Goal: Task Accomplishment & Management: Use online tool/utility

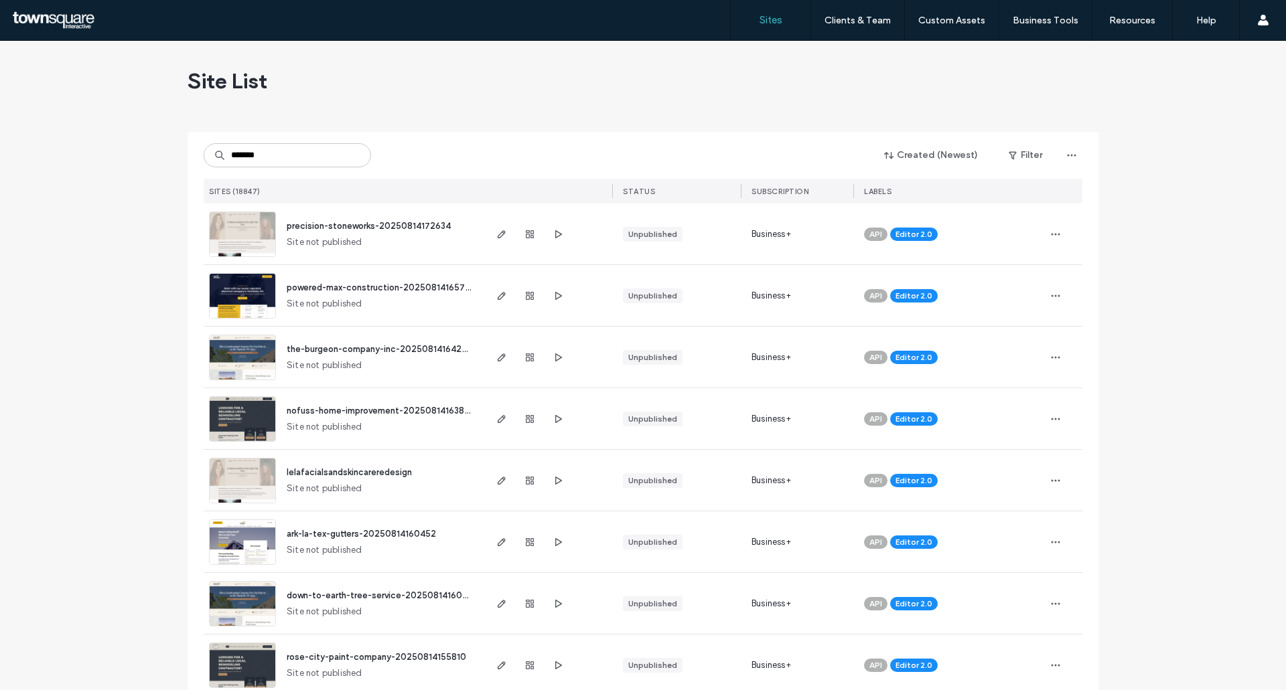
type input "*******"
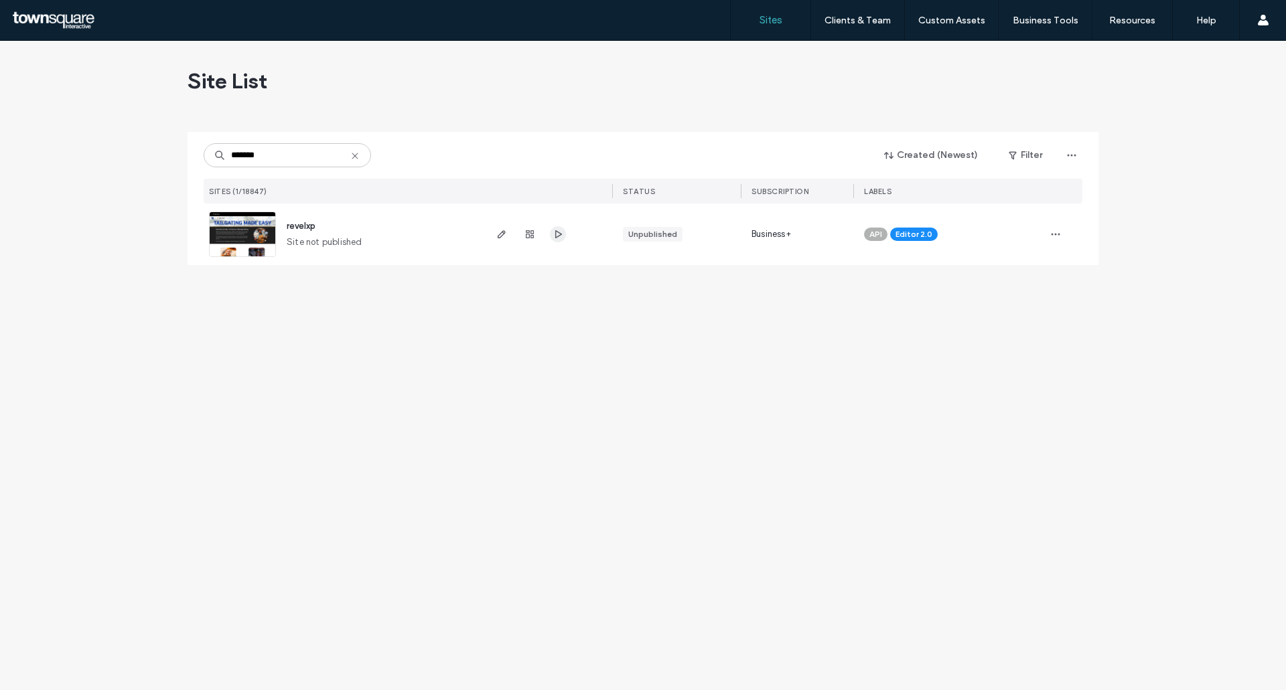
click at [562, 234] on use "button" at bounding box center [558, 234] width 7 height 8
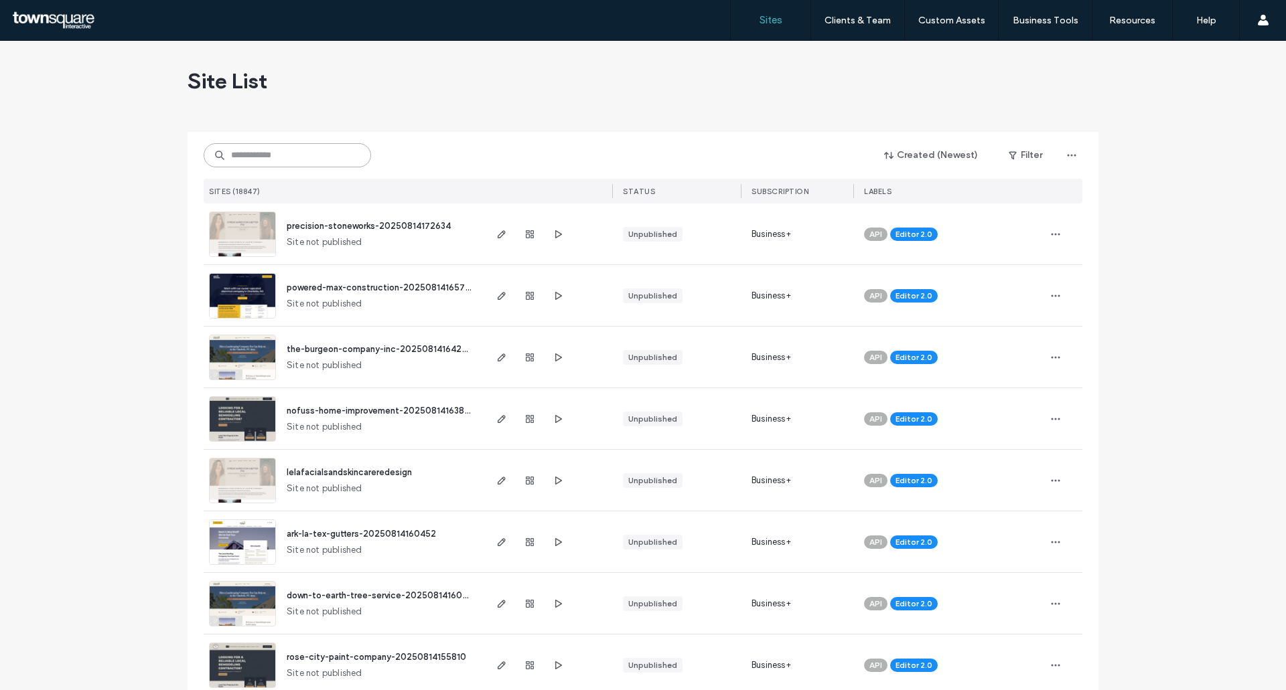
drag, startPoint x: 277, startPoint y: 163, endPoint x: 264, endPoint y: 165, distance: 12.8
click at [271, 163] on input at bounding box center [287, 155] width 167 height 24
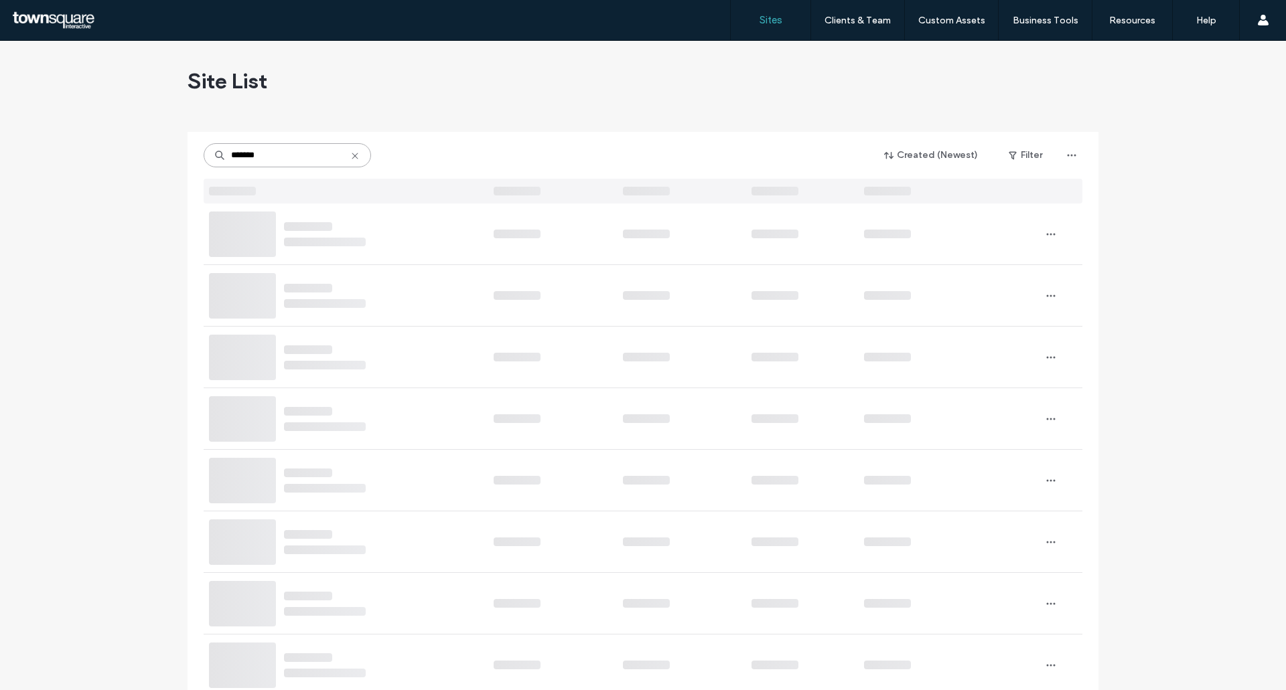
type input "*******"
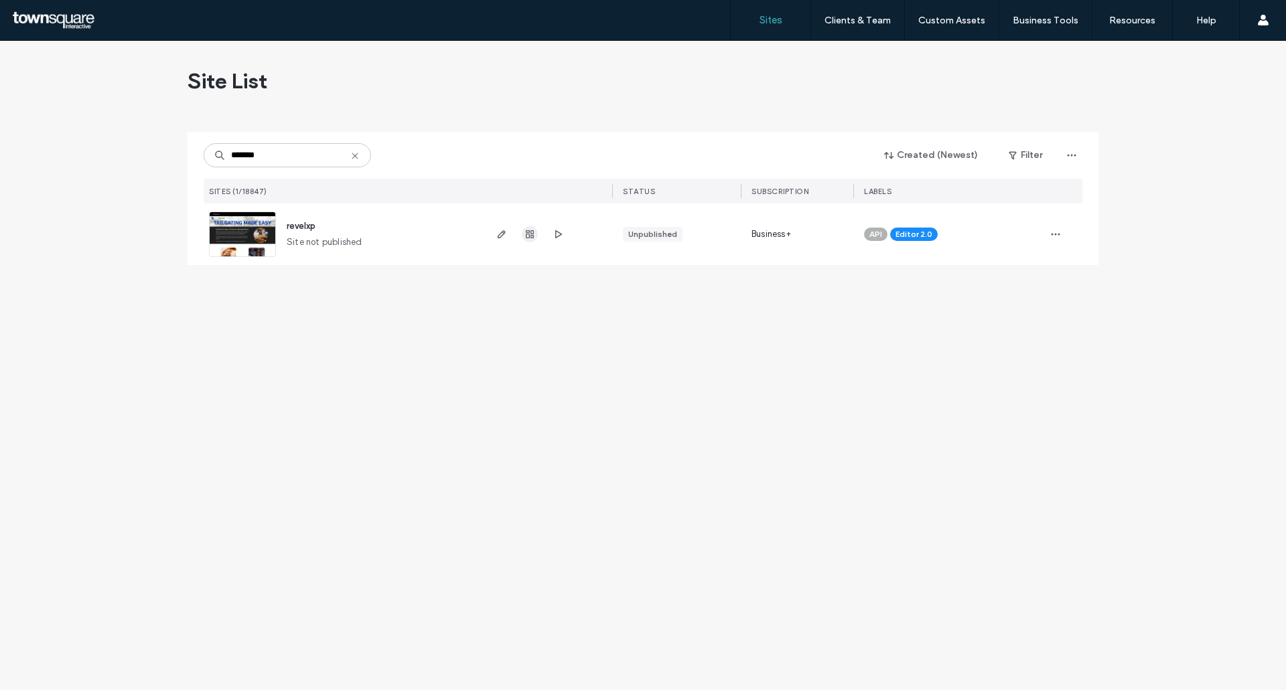
click at [527, 232] on use "button" at bounding box center [530, 234] width 8 height 8
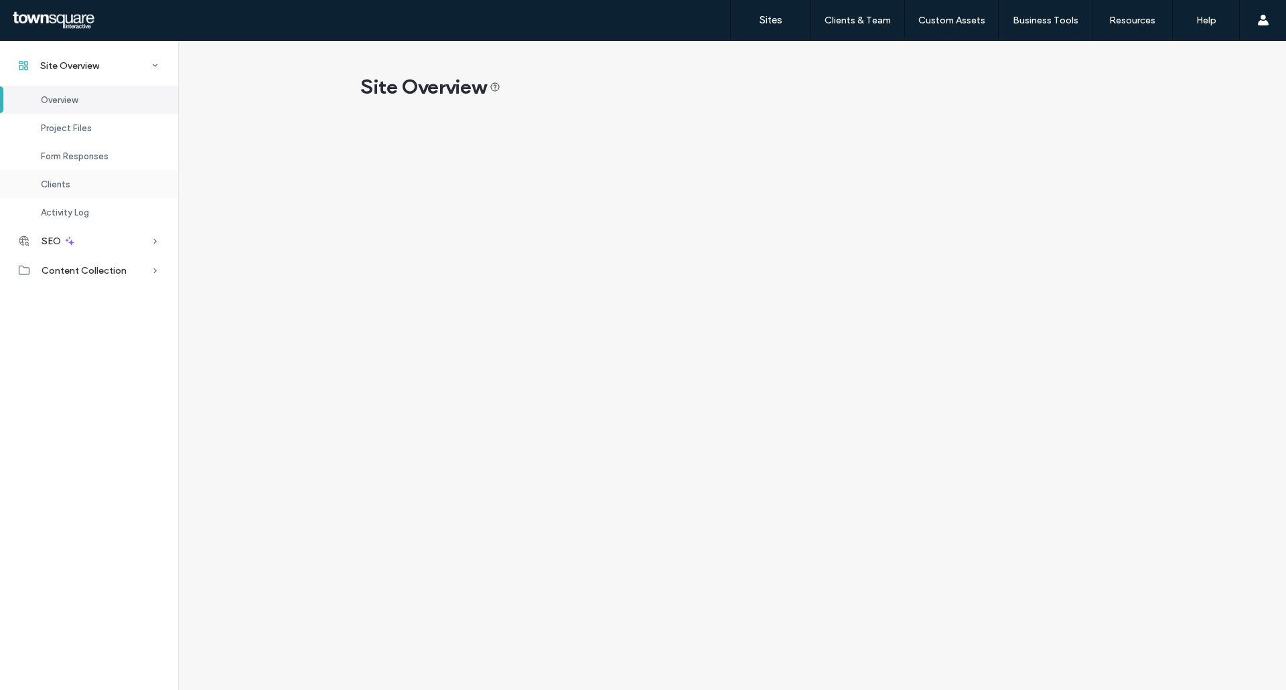
click at [78, 191] on div "Clients" at bounding box center [89, 184] width 178 height 28
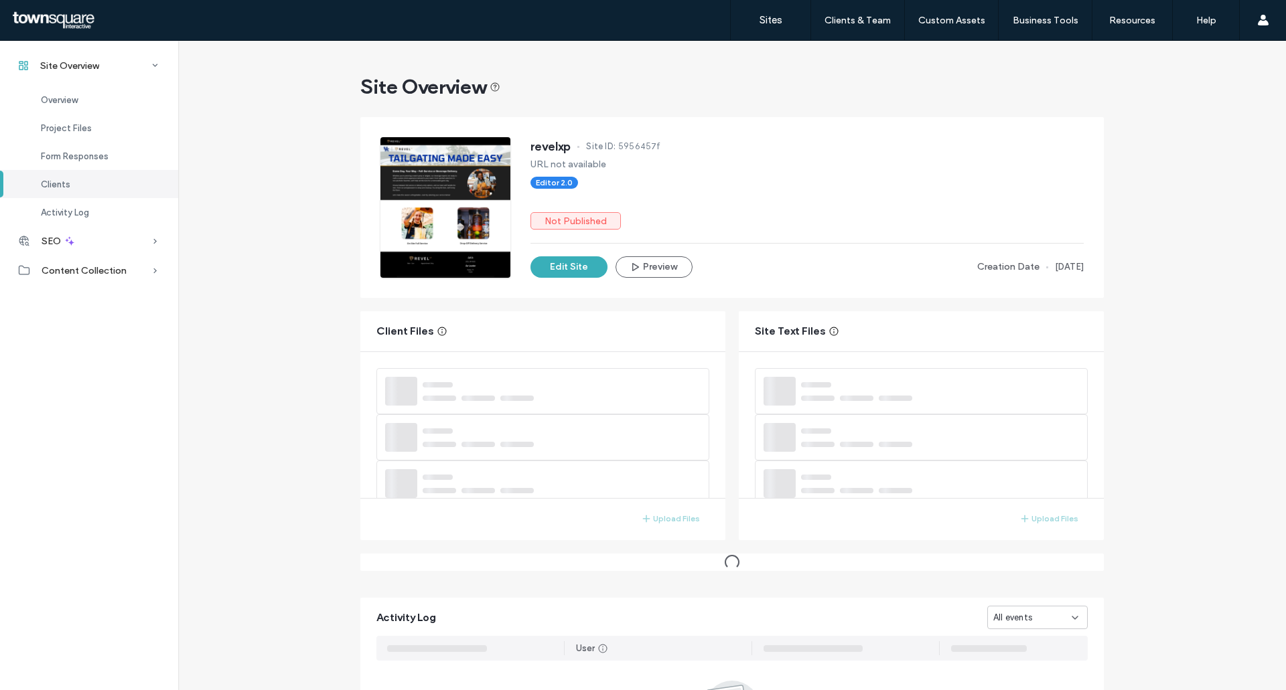
click at [87, 186] on div "Clients" at bounding box center [89, 184] width 178 height 28
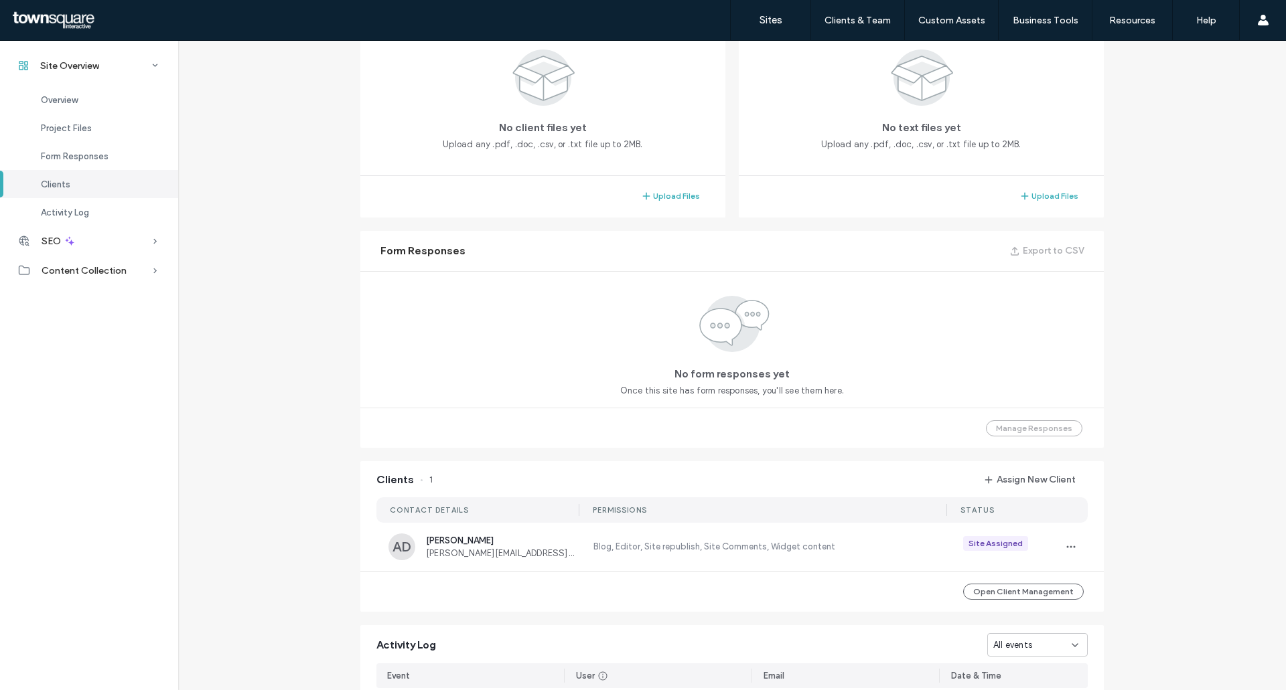
scroll to position [673, 0]
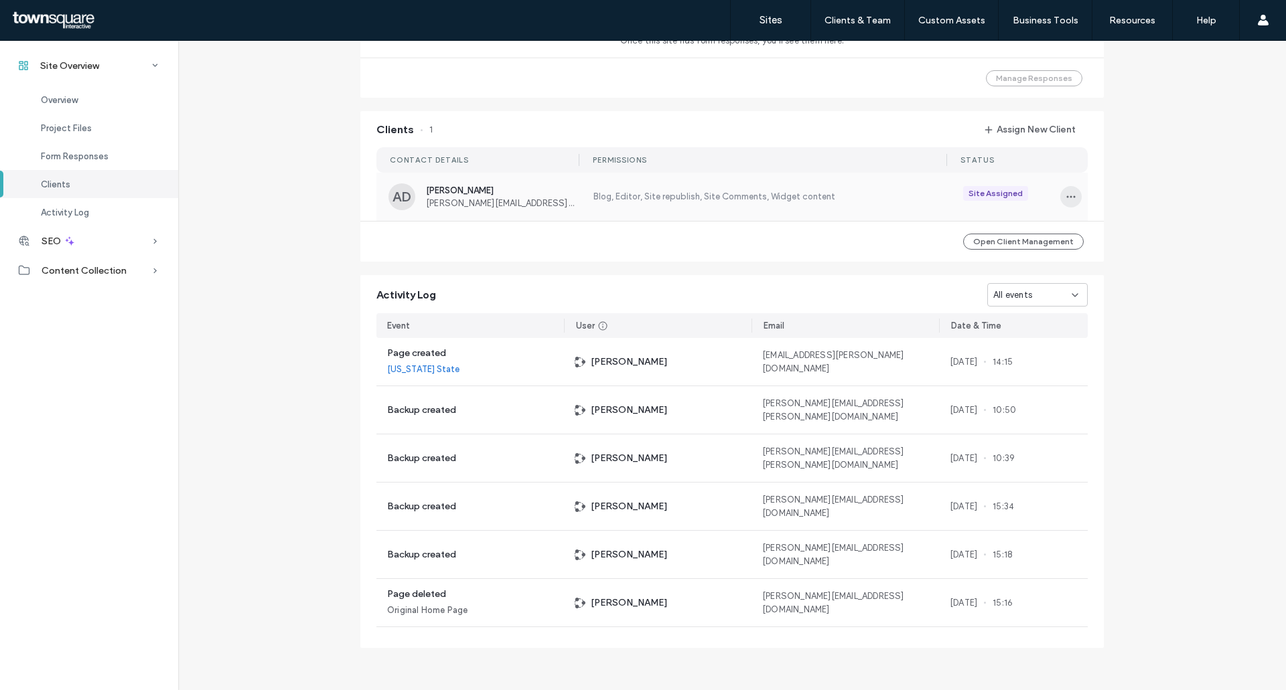
click at [1065, 200] on icon "button" at bounding box center [1070, 197] width 11 height 11
click at [1101, 252] on span "Manage Access" at bounding box center [1115, 256] width 65 height 13
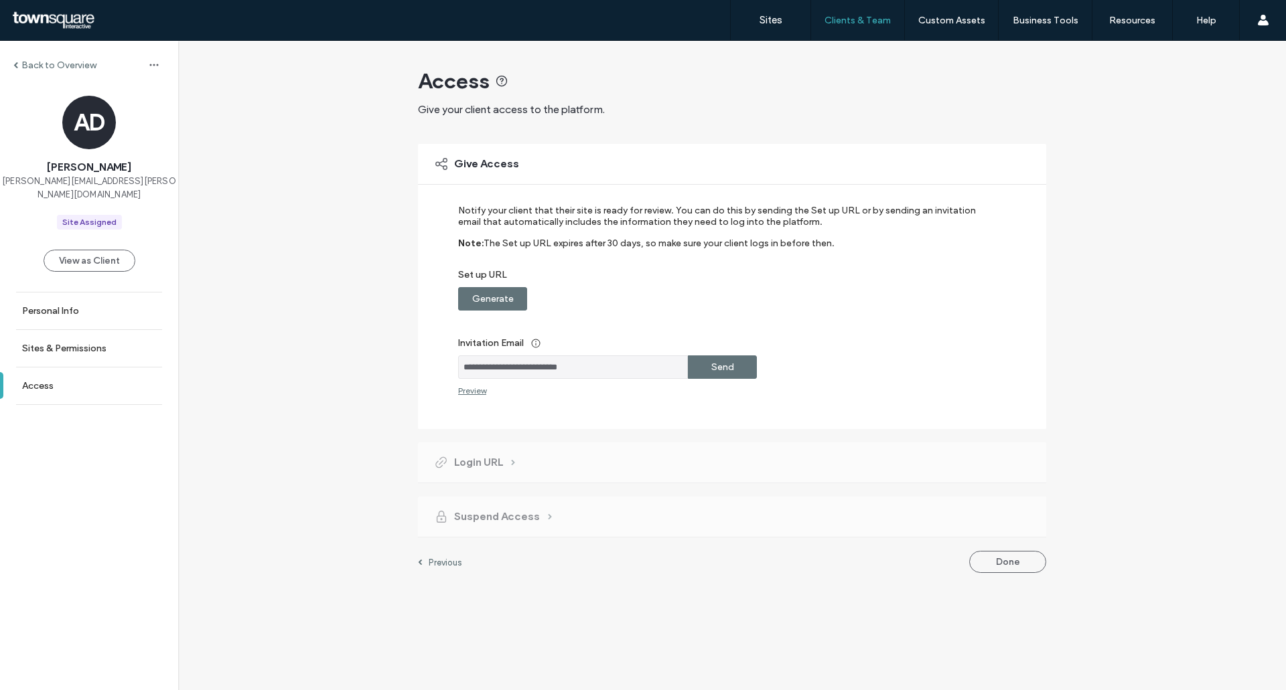
click at [743, 371] on div "Send" at bounding box center [722, 367] width 69 height 23
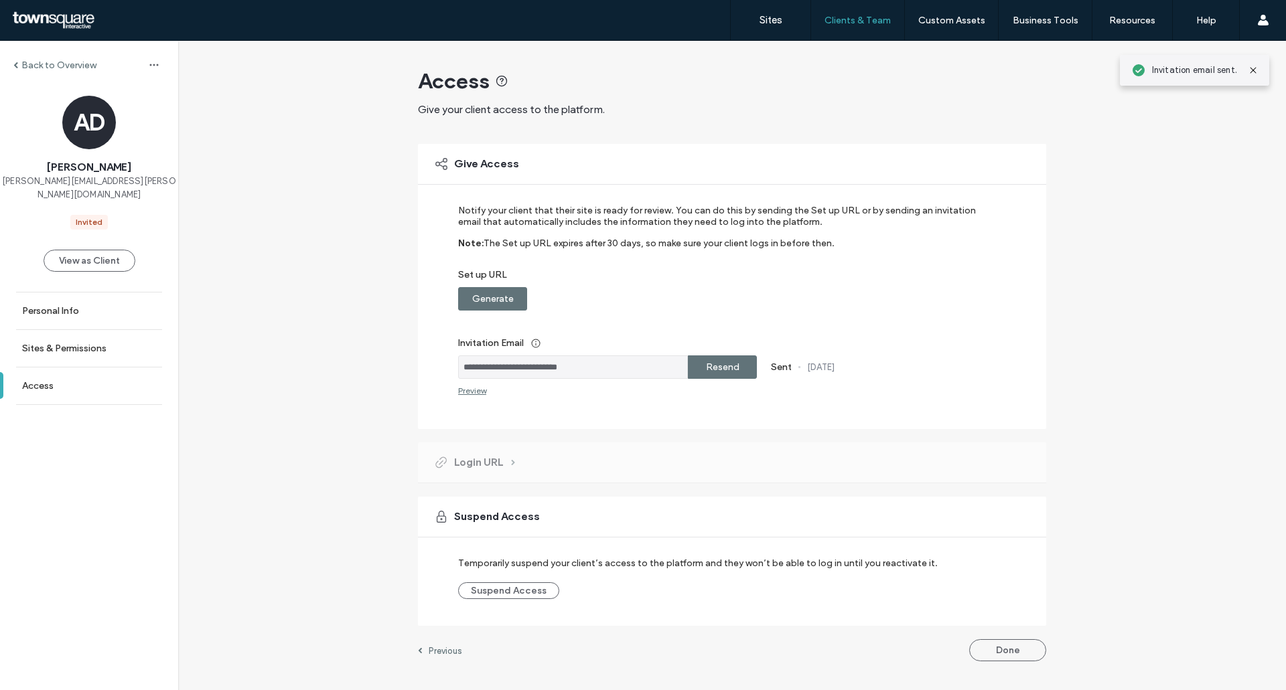
click at [506, 305] on label "Generate" at bounding box center [493, 299] width 42 height 25
click at [754, 301] on div "Copy" at bounding box center [722, 298] width 69 height 23
click at [82, 69] on label "Back to Overview" at bounding box center [58, 65] width 75 height 11
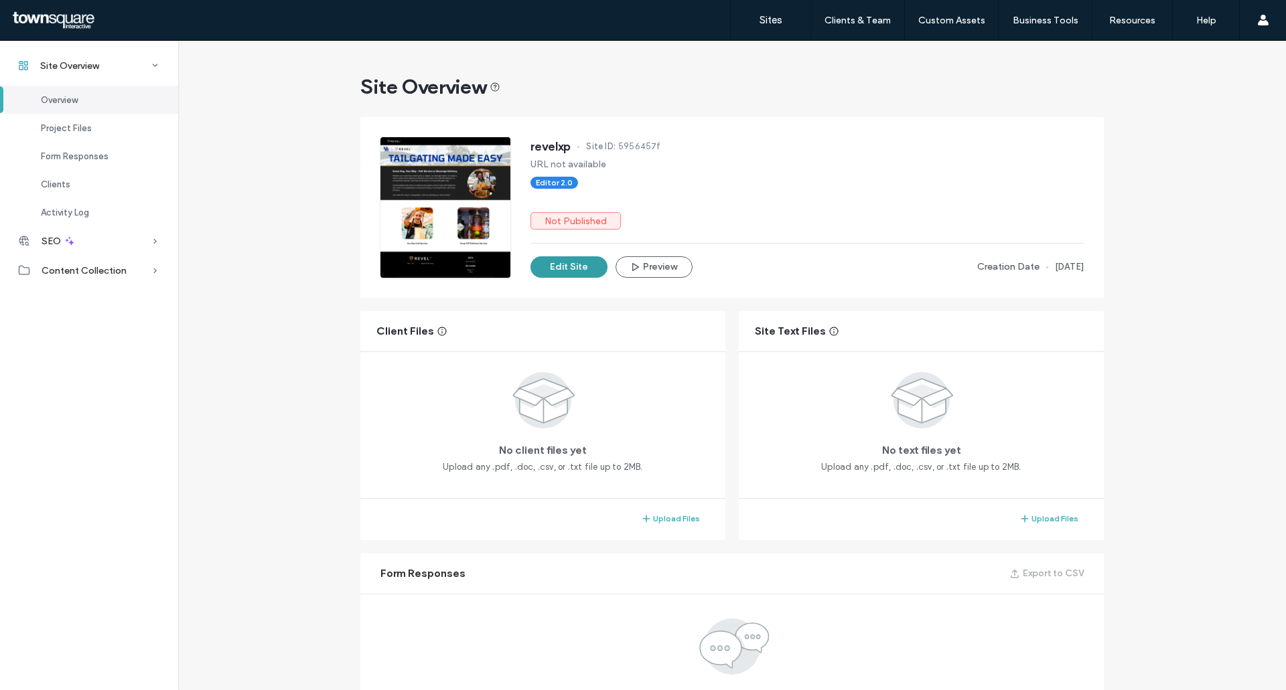
click at [559, 275] on button "Edit Site" at bounding box center [568, 266] width 77 height 21
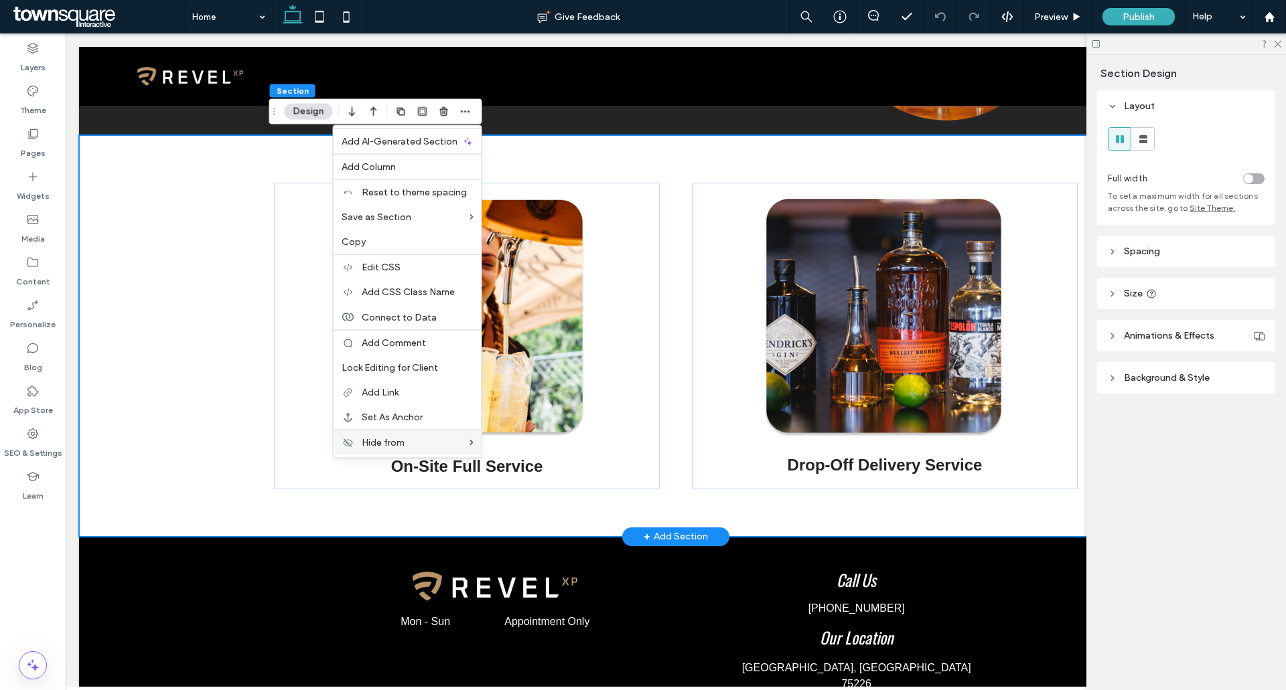
click at [166, 182] on div "On-Site Full Service Drop-Off Delivery Service" at bounding box center [675, 336] width 1193 height 402
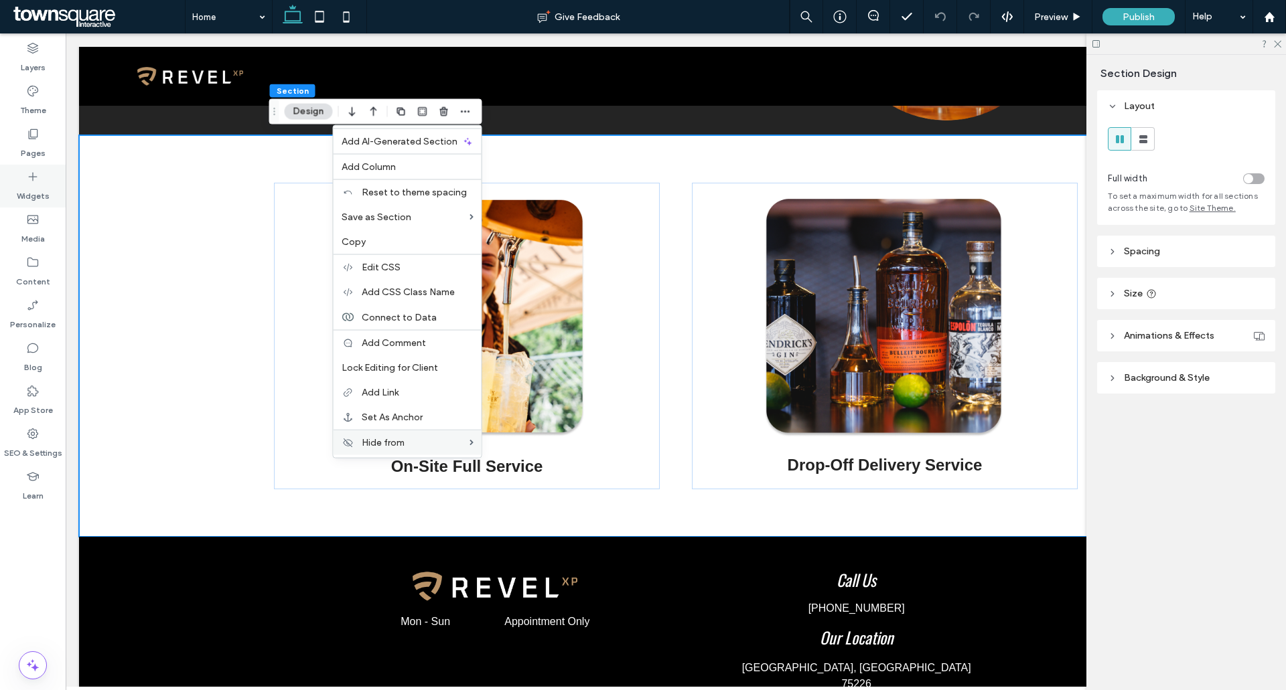
click at [31, 180] on icon at bounding box center [32, 176] width 13 height 13
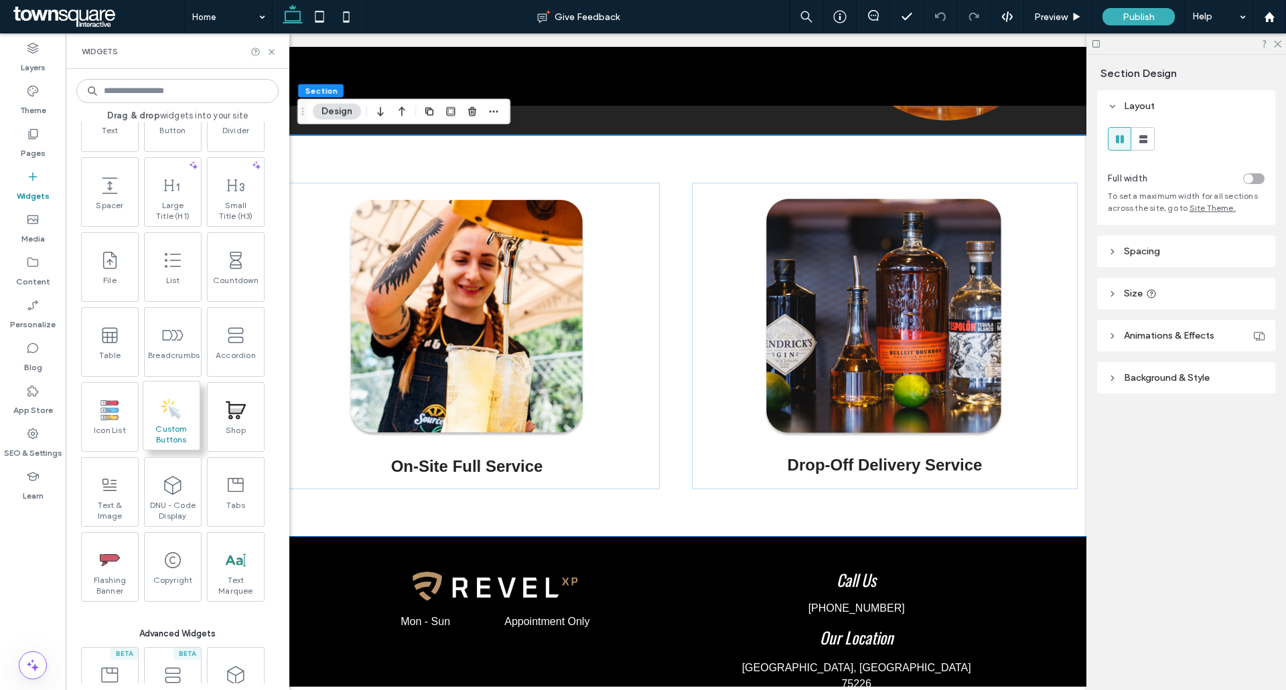
scroll to position [737, 0]
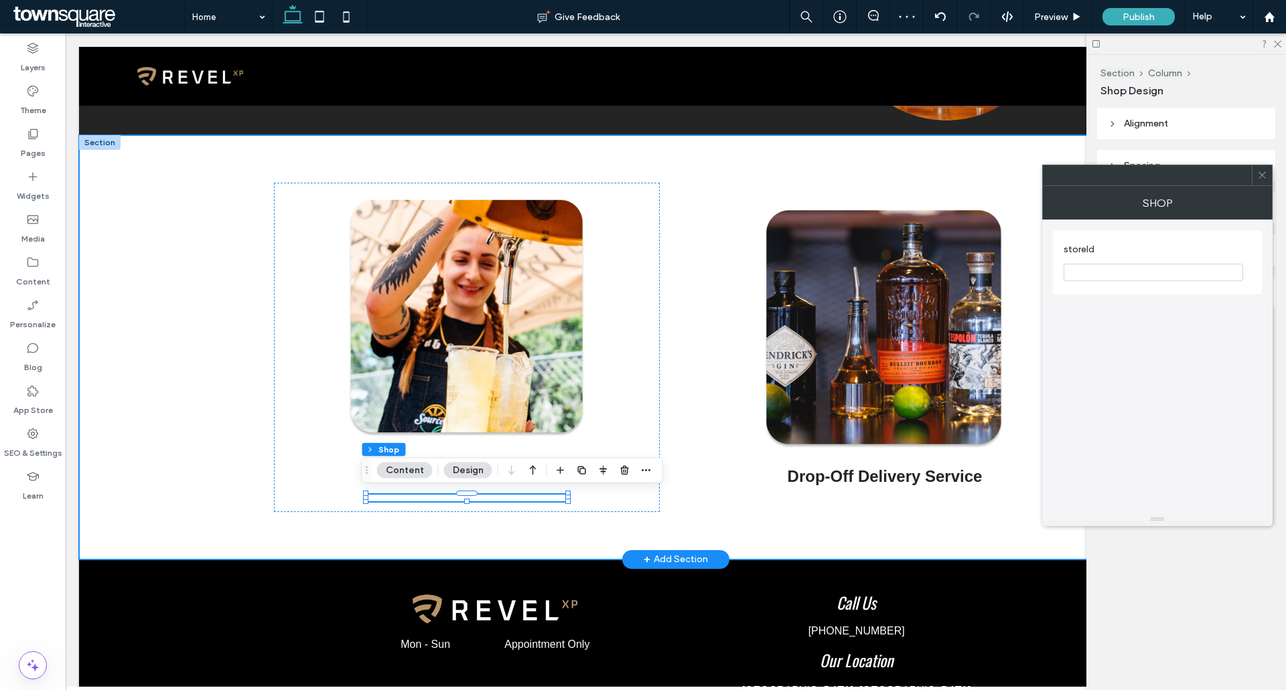
drag, startPoint x: 488, startPoint y: 492, endPoint x: 512, endPoint y: 506, distance: 27.3
click at [524, 511] on div "On-Site Full Service Drop-Off Delivery Service" at bounding box center [676, 347] width 804 height 425
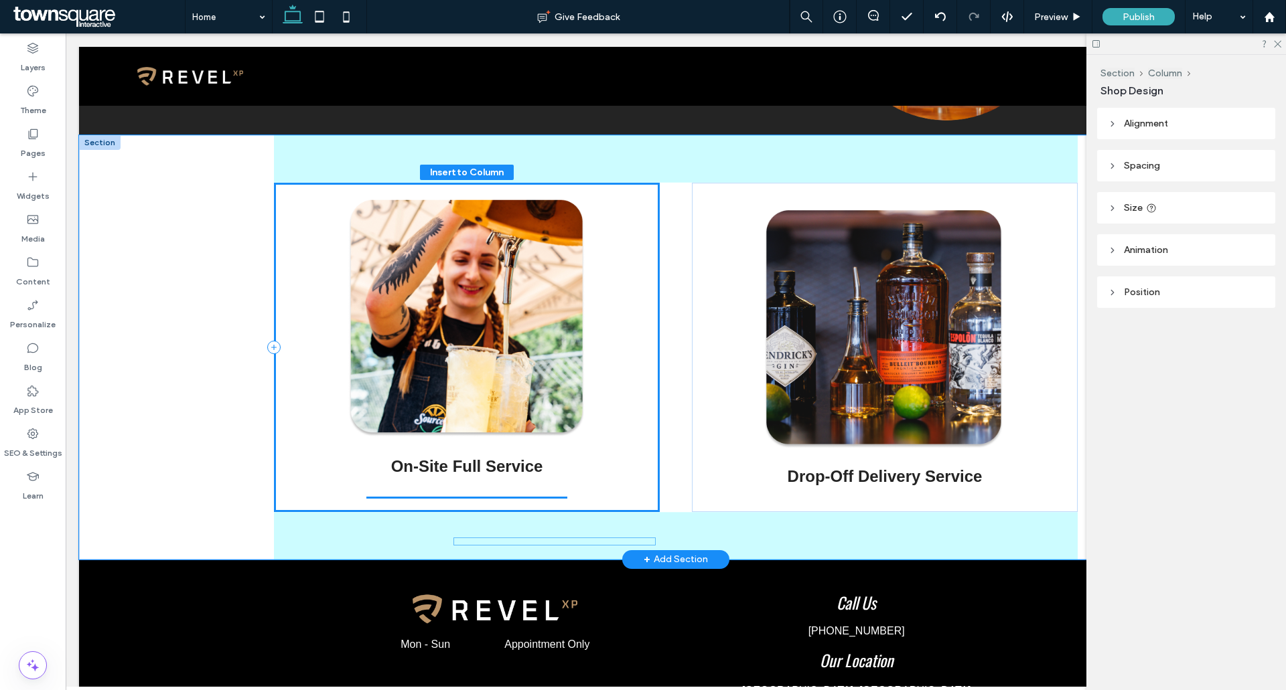
drag, startPoint x: 508, startPoint y: 498, endPoint x: 600, endPoint y: 540, distance: 101.6
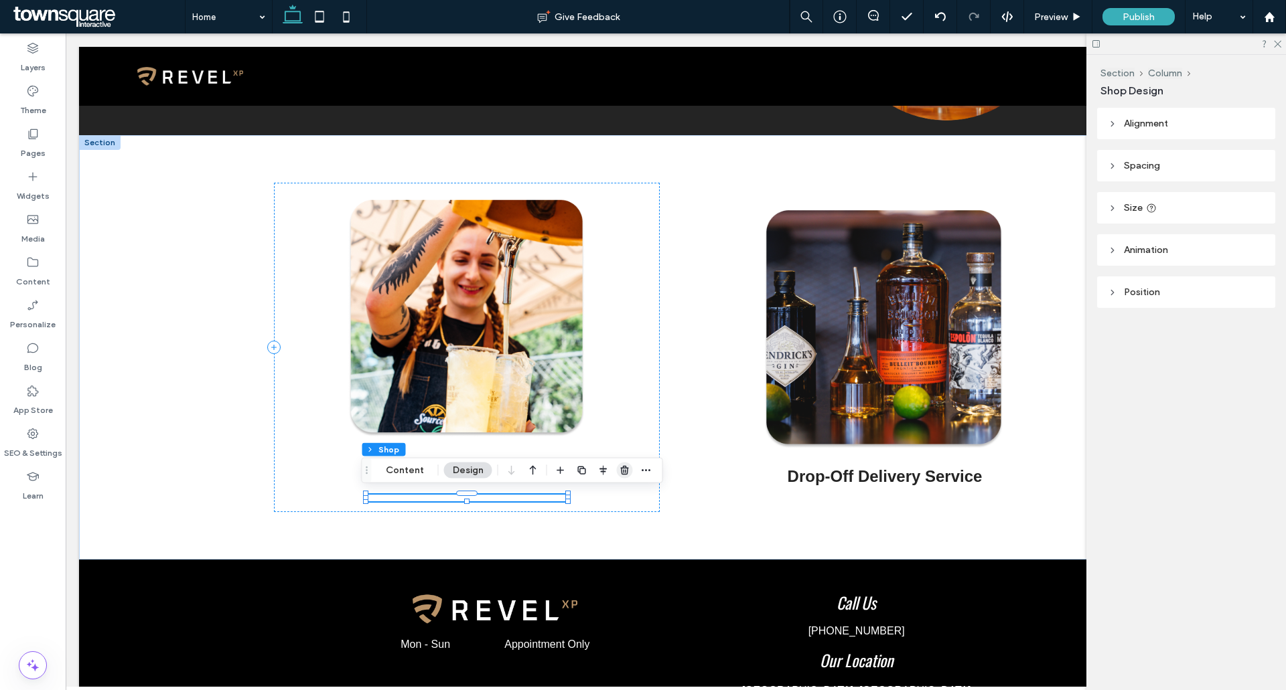
click at [625, 467] on icon "button" at bounding box center [624, 470] width 11 height 11
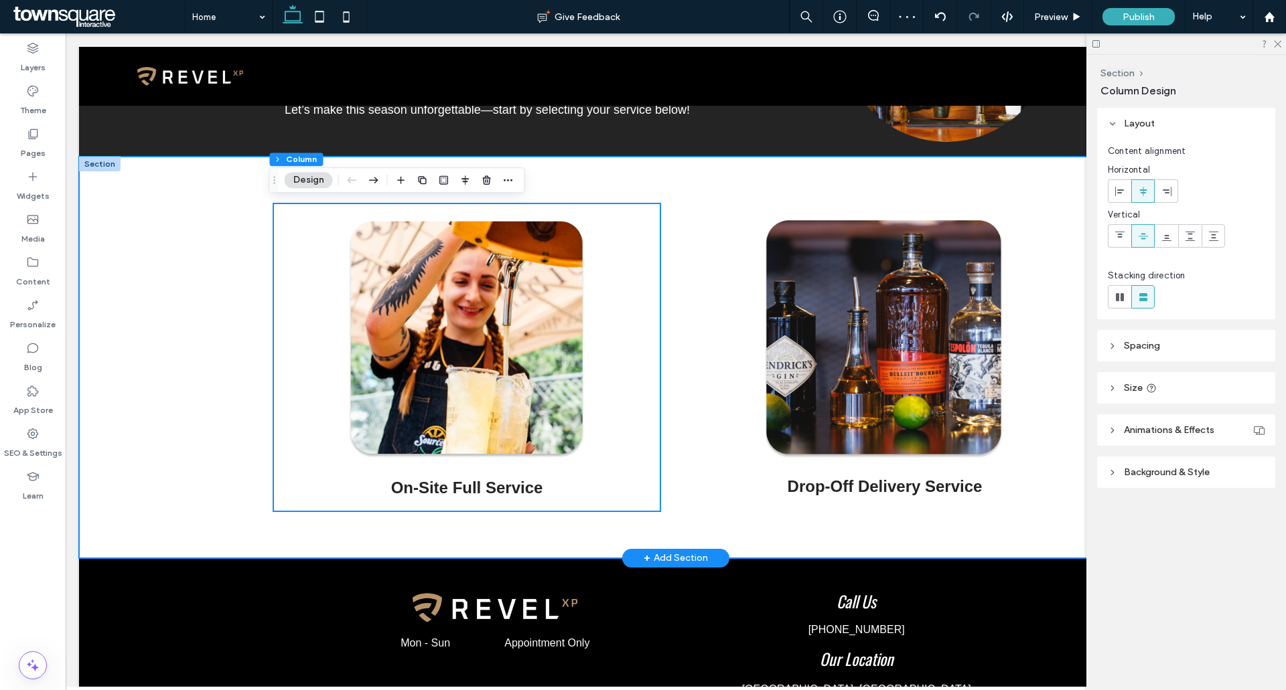
scroll to position [280, 0]
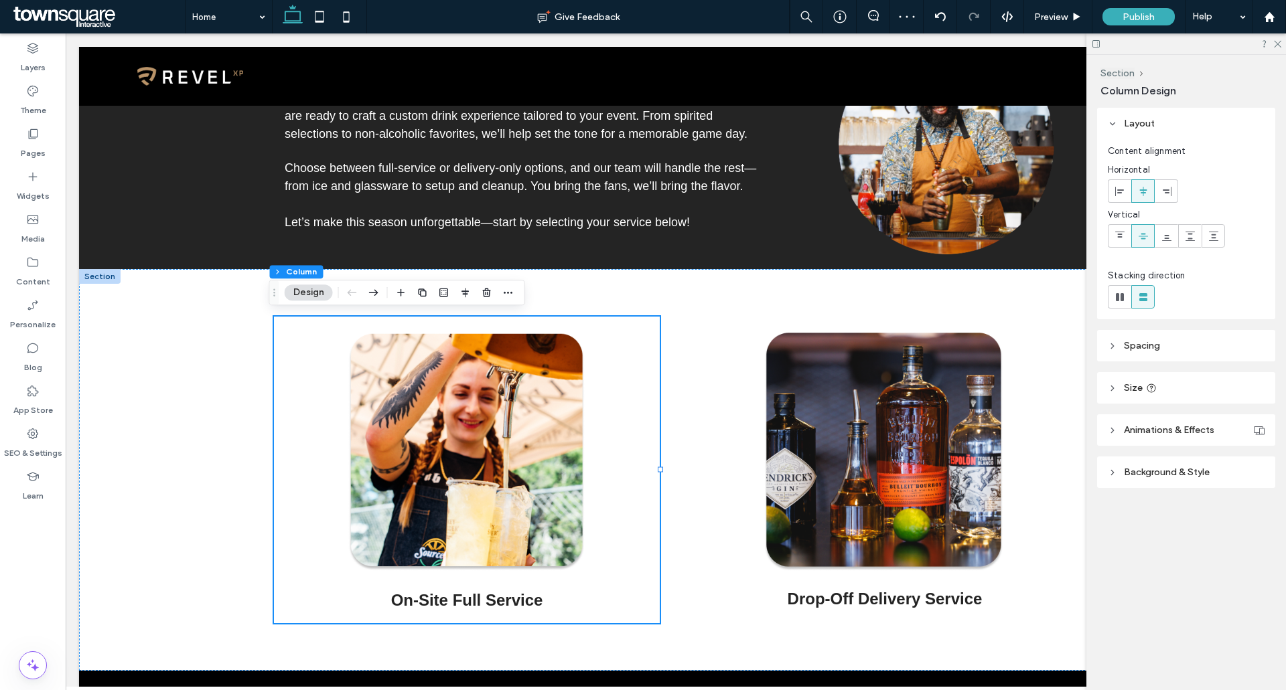
click at [423, 293] on icon "button" at bounding box center [422, 292] width 11 height 11
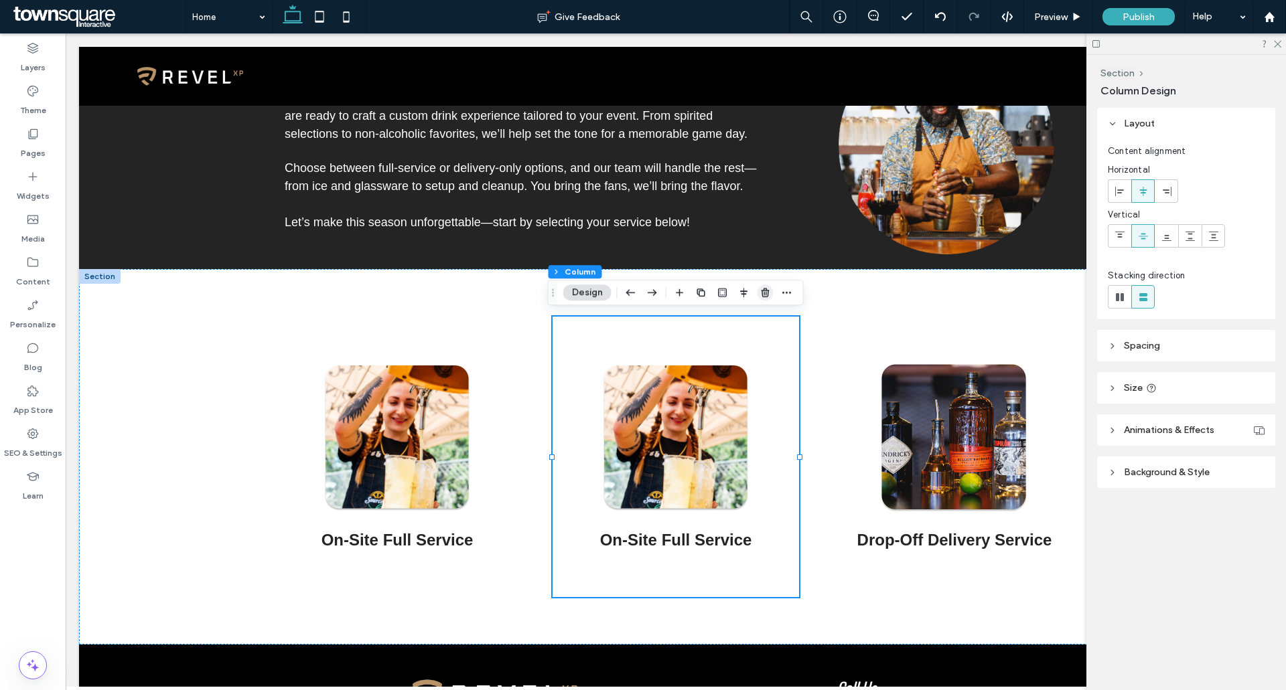
click at [764, 295] on use "button" at bounding box center [765, 292] width 8 height 9
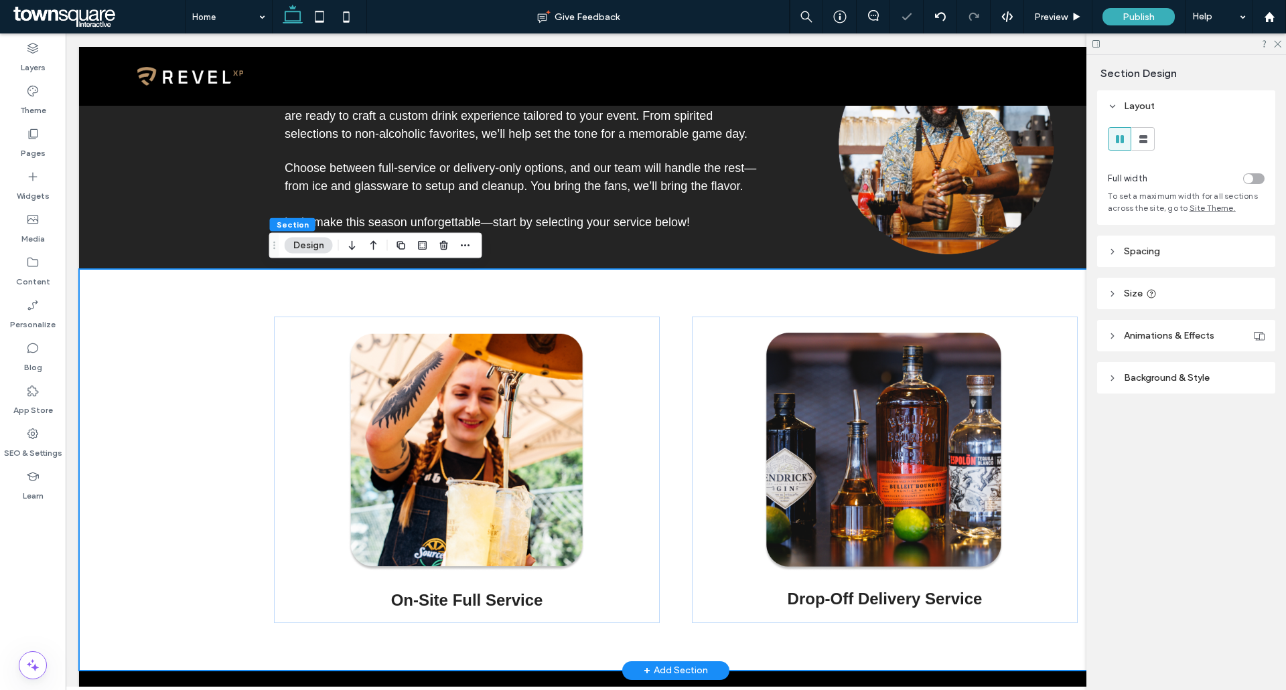
click at [196, 299] on div "On-Site Full Service Drop-Off Delivery Service" at bounding box center [675, 470] width 1193 height 402
click at [121, 292] on div "On-Site Full Service Drop-Off Delivery Service" at bounding box center [675, 470] width 1193 height 402
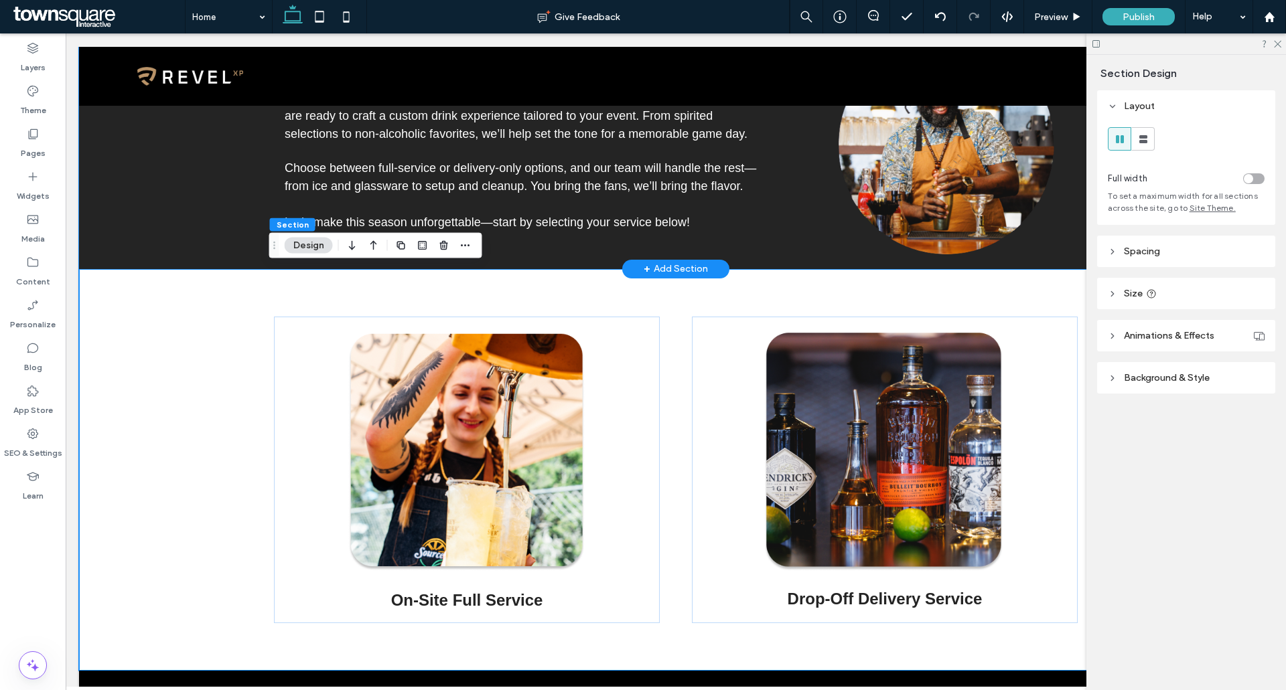
click at [161, 226] on div "Game Day, Your Way – Full-Service or Beverage Delivery Whether you're planning …" at bounding box center [675, 141] width 1193 height 256
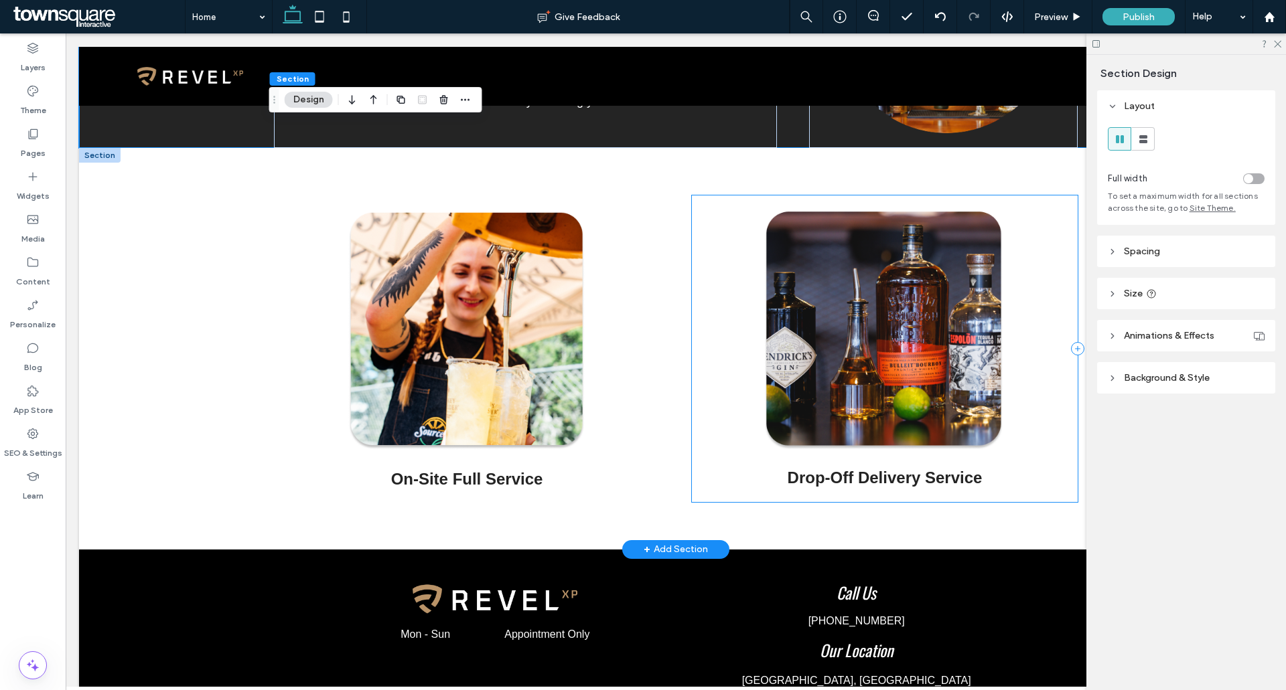
scroll to position [481, 0]
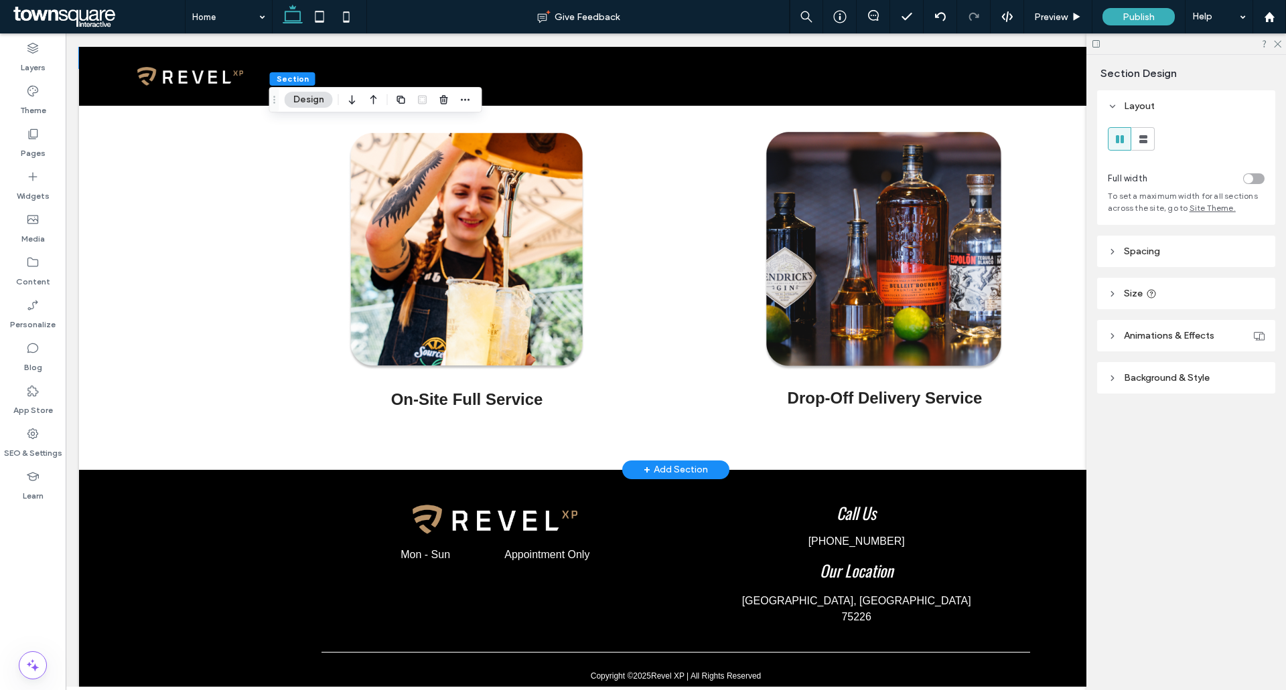
click at [667, 468] on div "+ Add Section" at bounding box center [676, 470] width 64 height 15
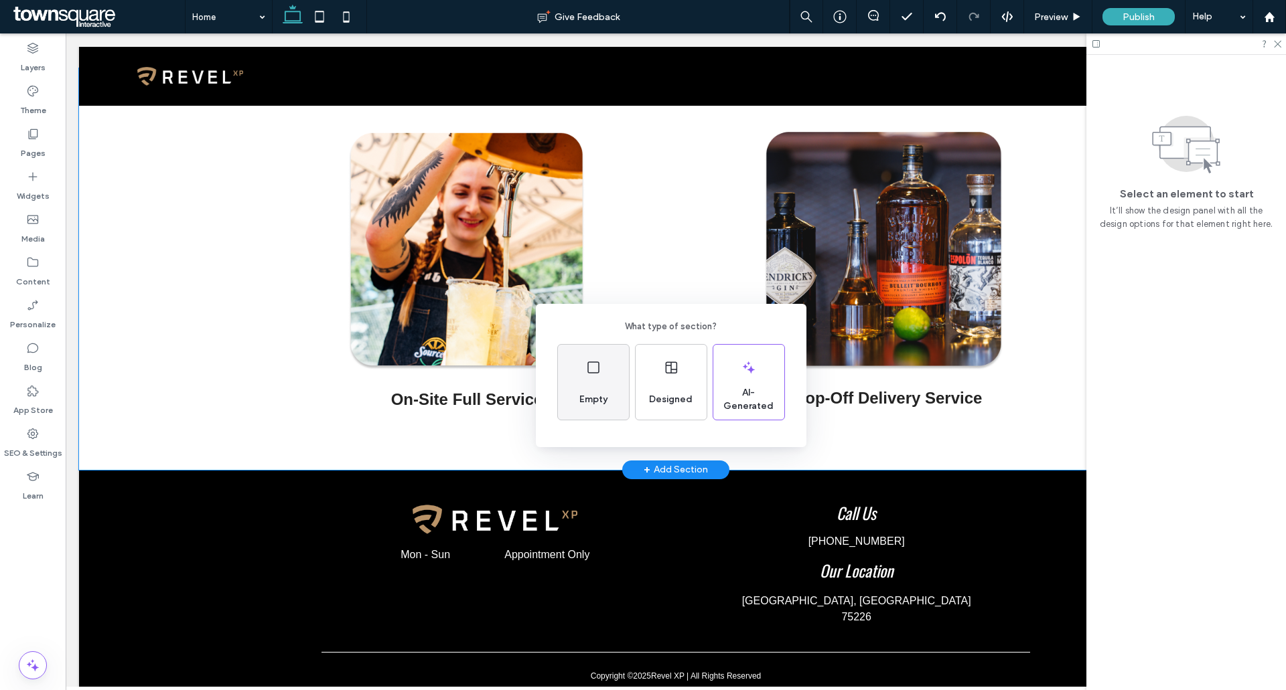
click at [589, 395] on span "Empty" at bounding box center [593, 399] width 39 height 13
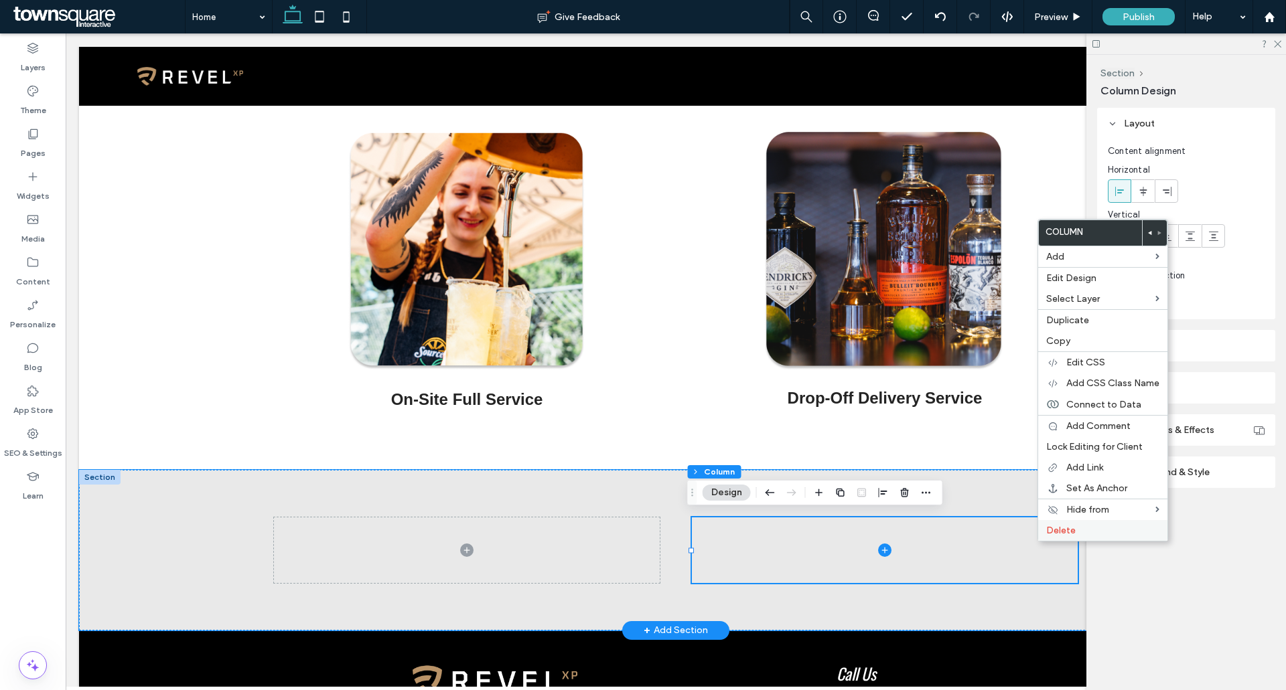
click at [1072, 536] on span "Delete" at bounding box center [1060, 530] width 29 height 11
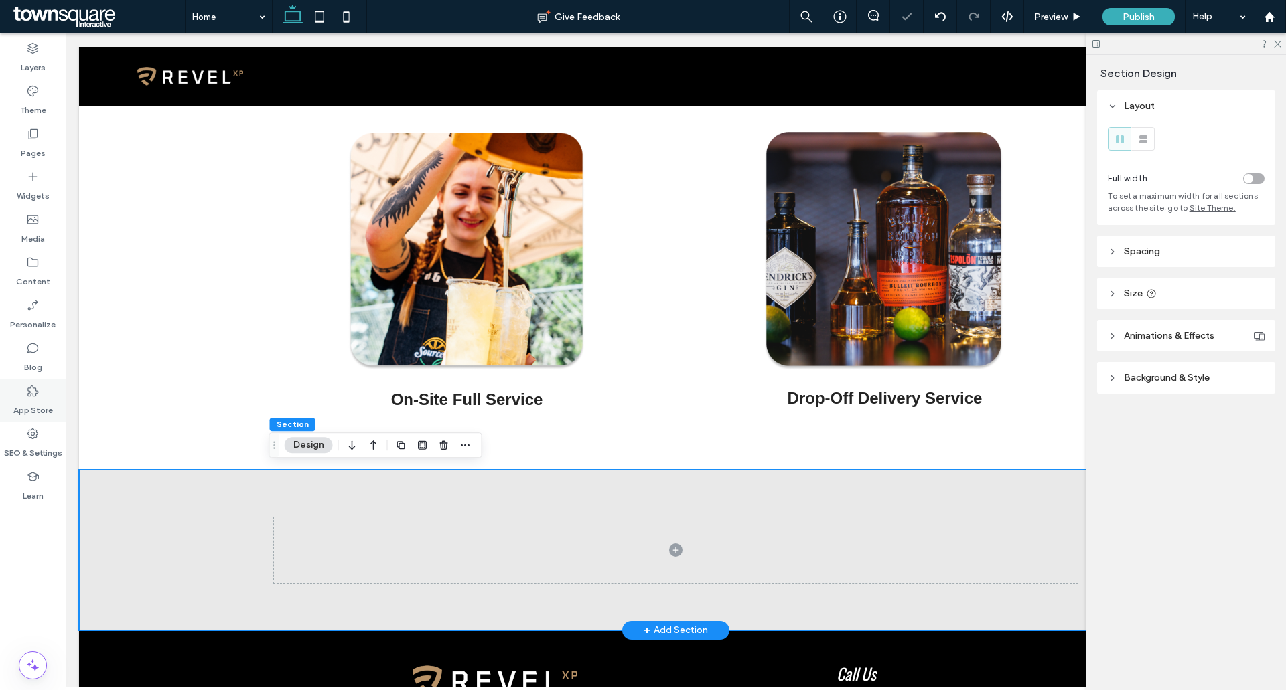
click at [38, 187] on label "Widgets" at bounding box center [33, 192] width 33 height 19
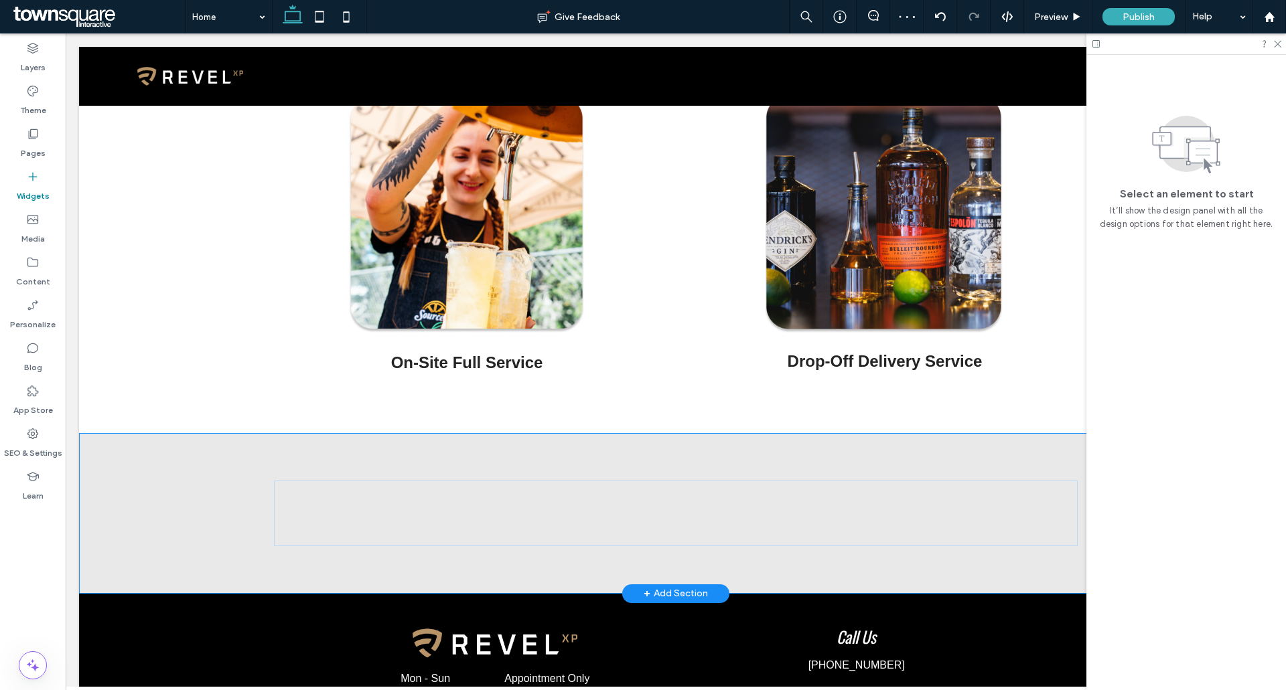
scroll to position [528, 0]
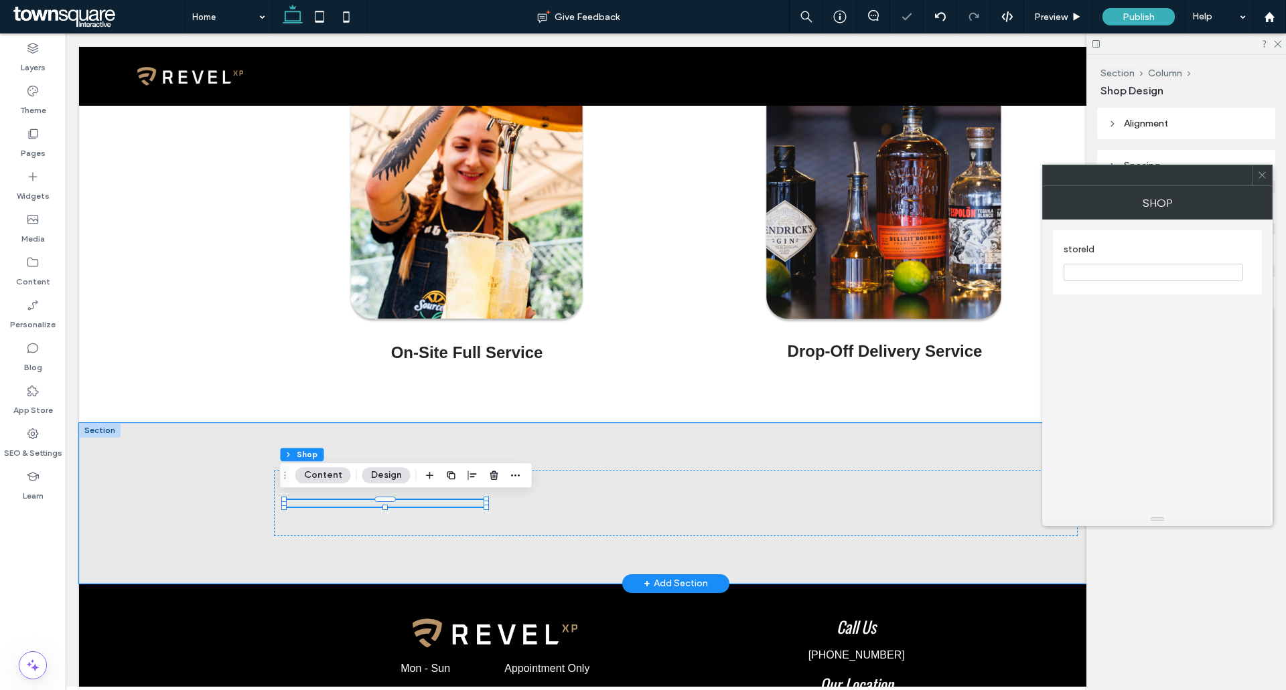
click at [1169, 271] on input "storeId" at bounding box center [1152, 272] width 179 height 17
paste input "*********"
type input "*********"
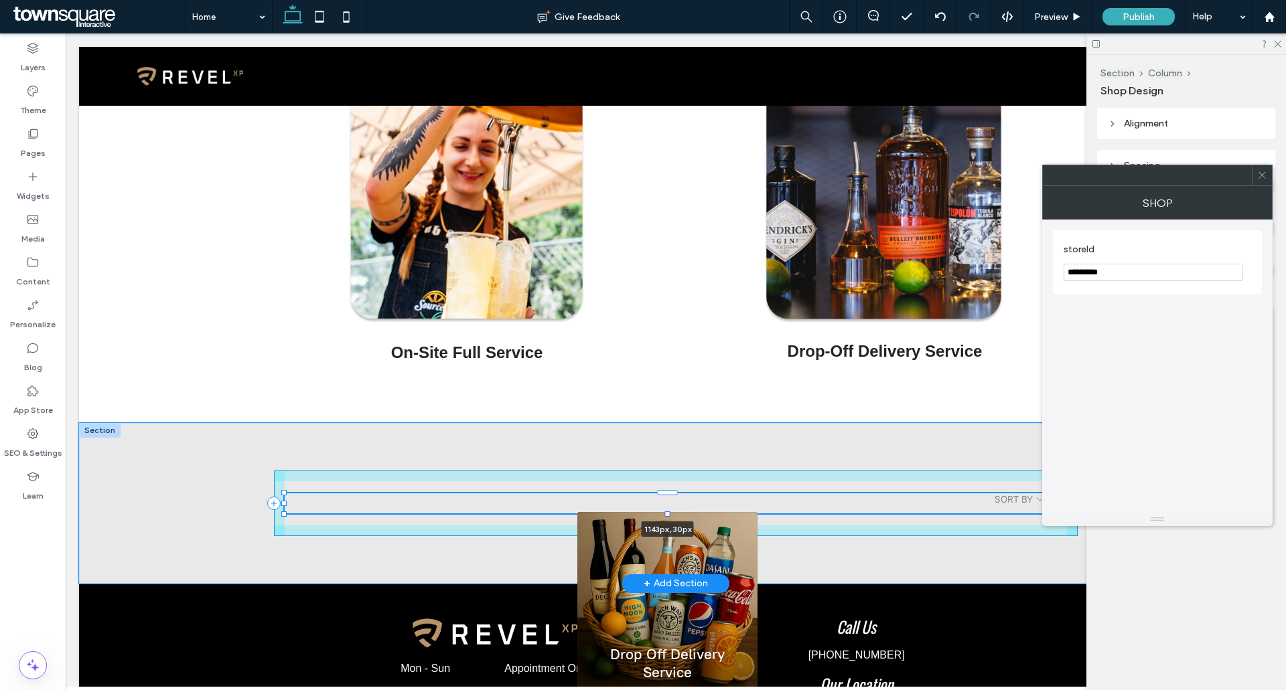
drag, startPoint x: 482, startPoint y: 502, endPoint x: 1047, endPoint y: 504, distance: 564.6
click at [1047, 504] on div "**********" at bounding box center [676, 503] width 804 height 161
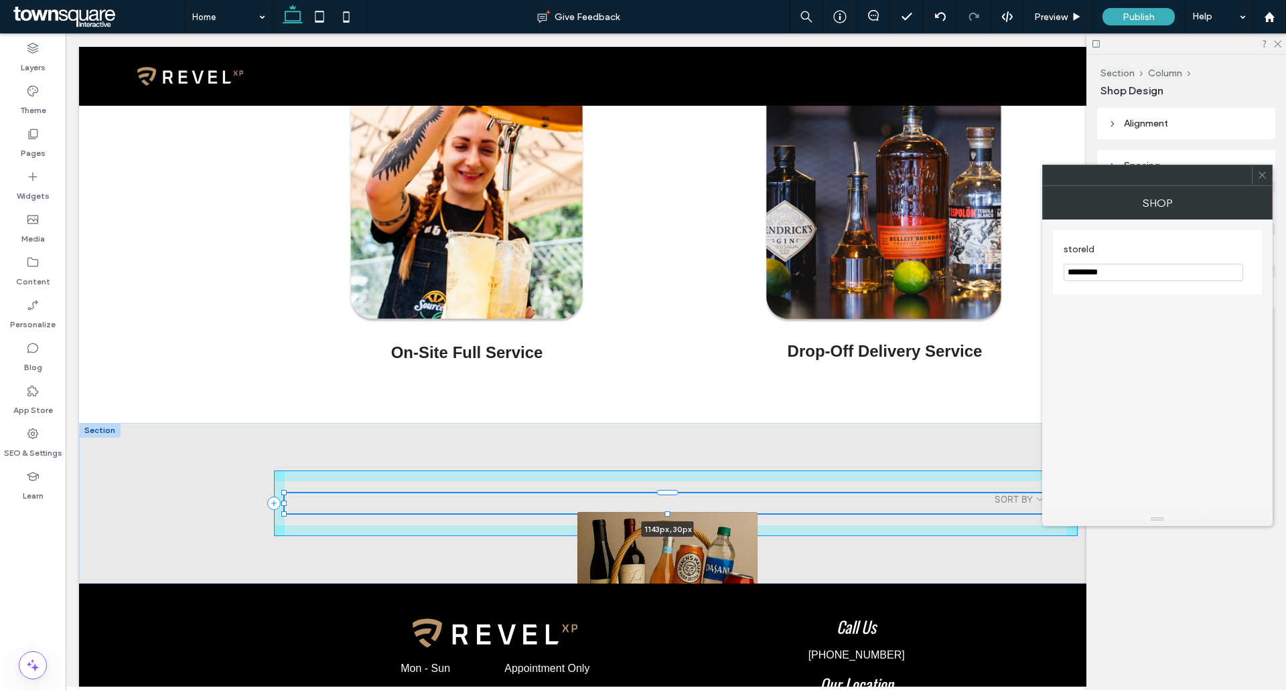
type input "****"
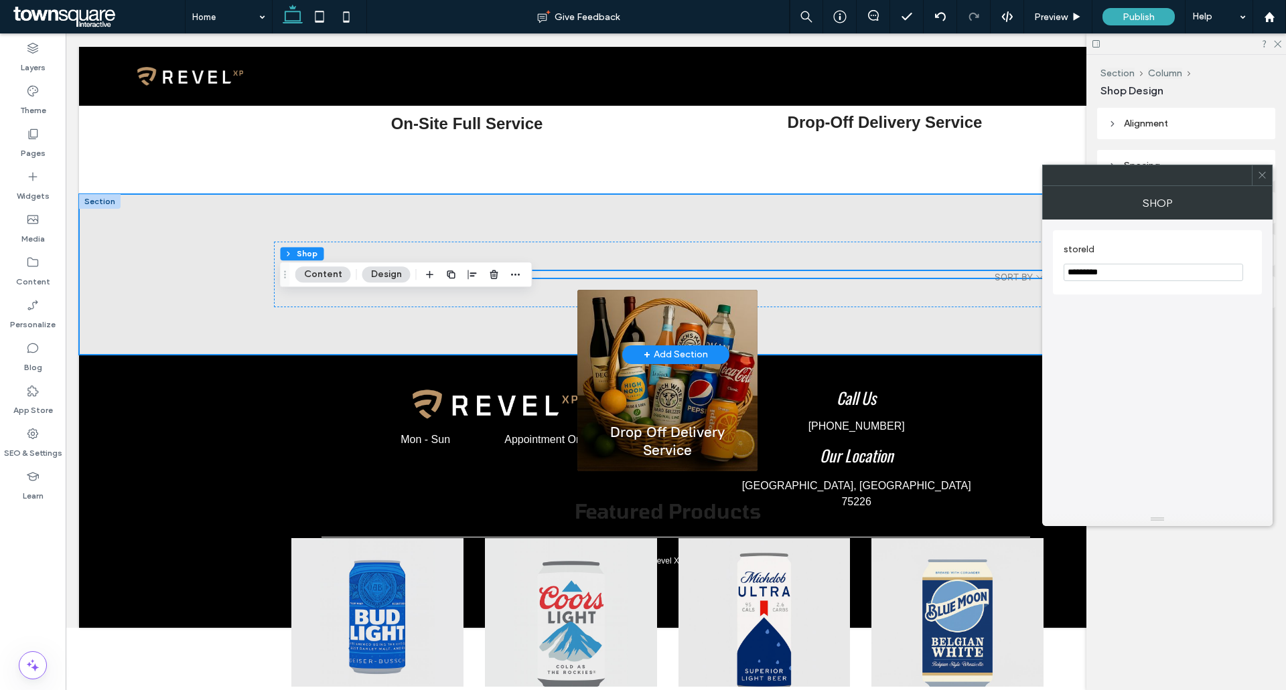
scroll to position [729, 0]
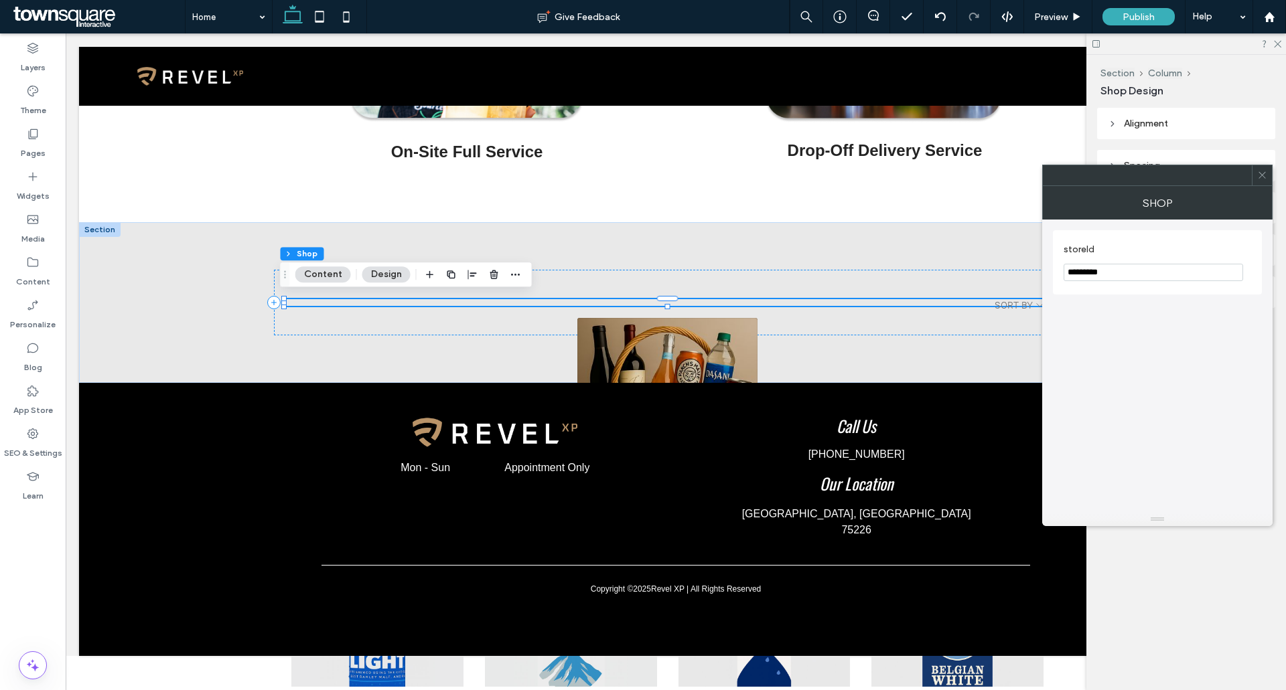
type input "*********"
click at [1258, 173] on icon at bounding box center [1262, 175] width 10 height 10
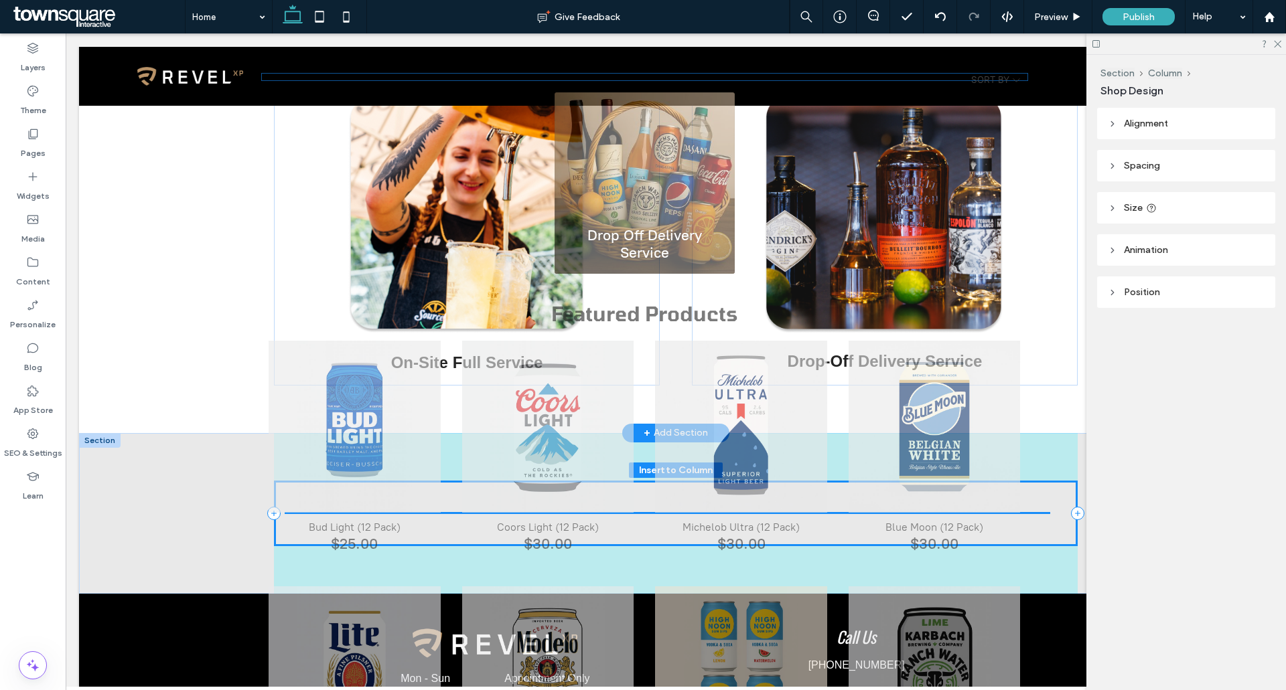
scroll to position [498, 0]
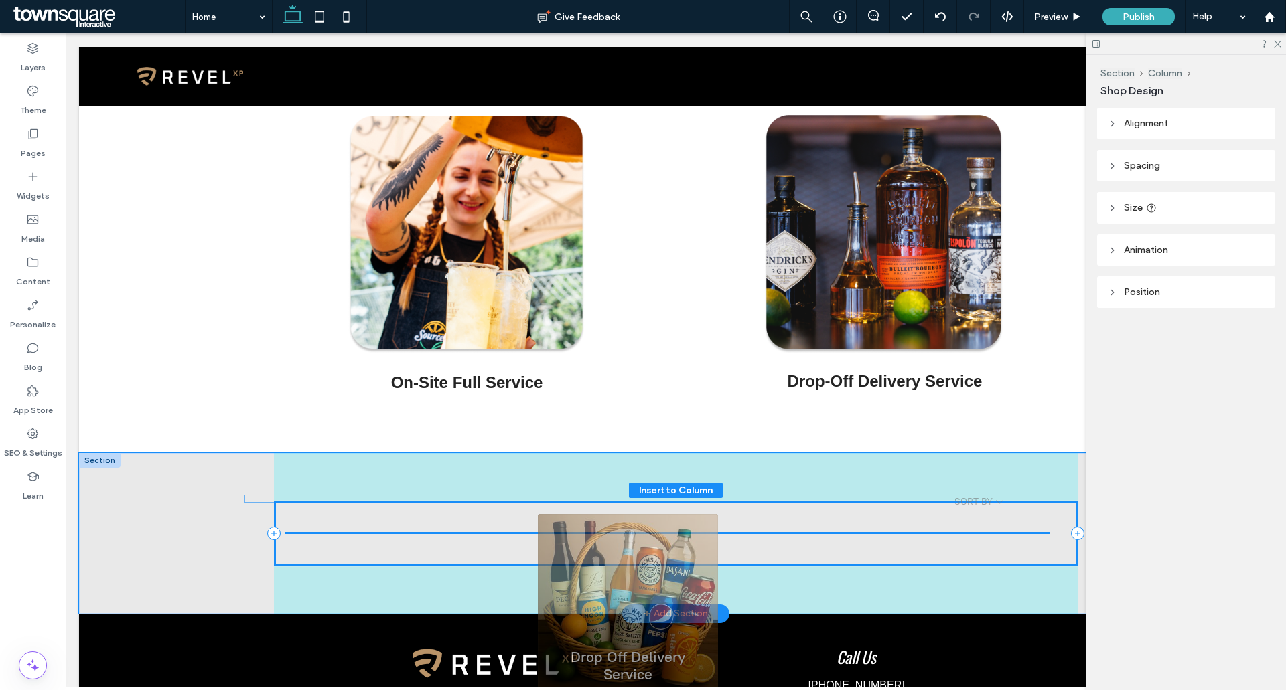
drag, startPoint x: 696, startPoint y: 484, endPoint x: 662, endPoint y: 549, distance: 73.7
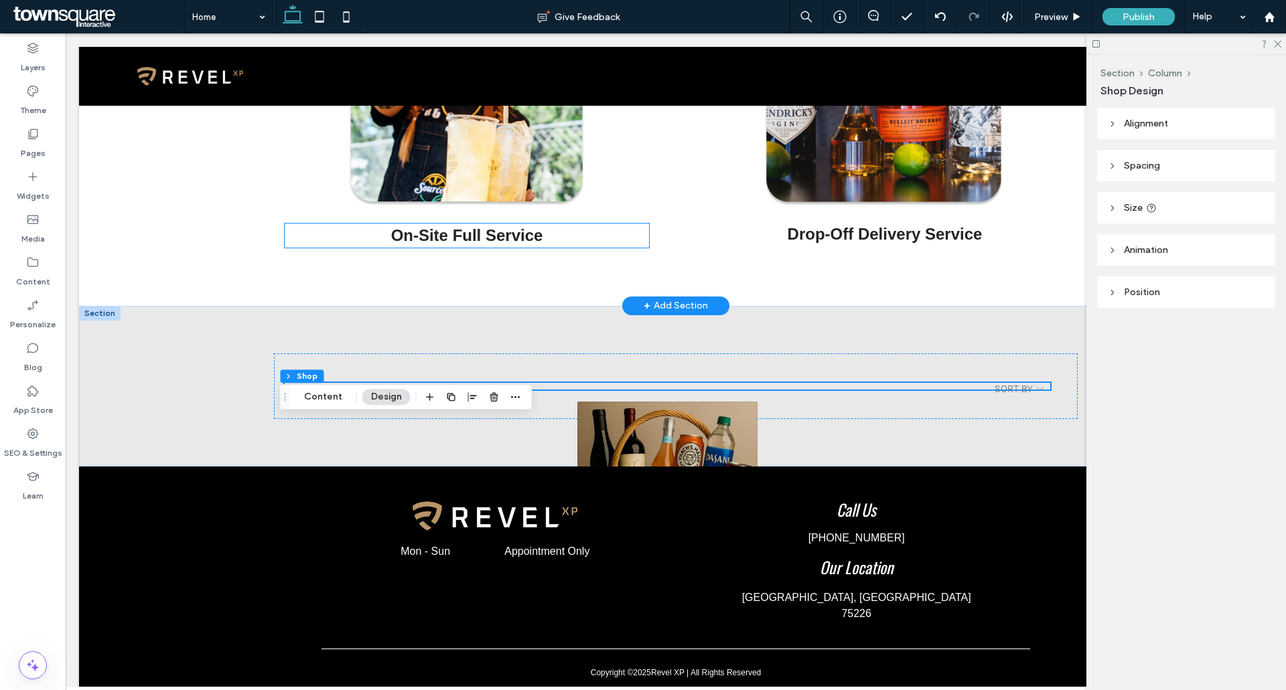
scroll to position [606, 0]
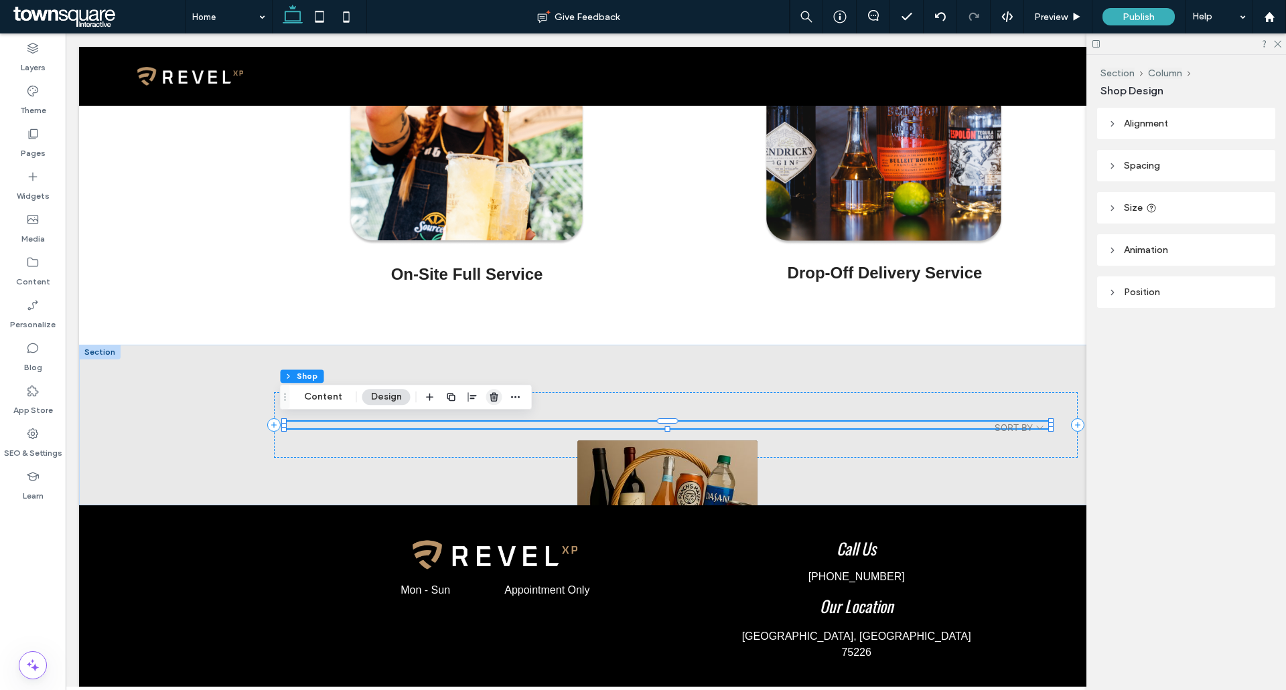
drag, startPoint x: 492, startPoint y: 396, endPoint x: 516, endPoint y: 388, distance: 24.8
click at [492, 396] on icon "button" at bounding box center [494, 397] width 11 height 11
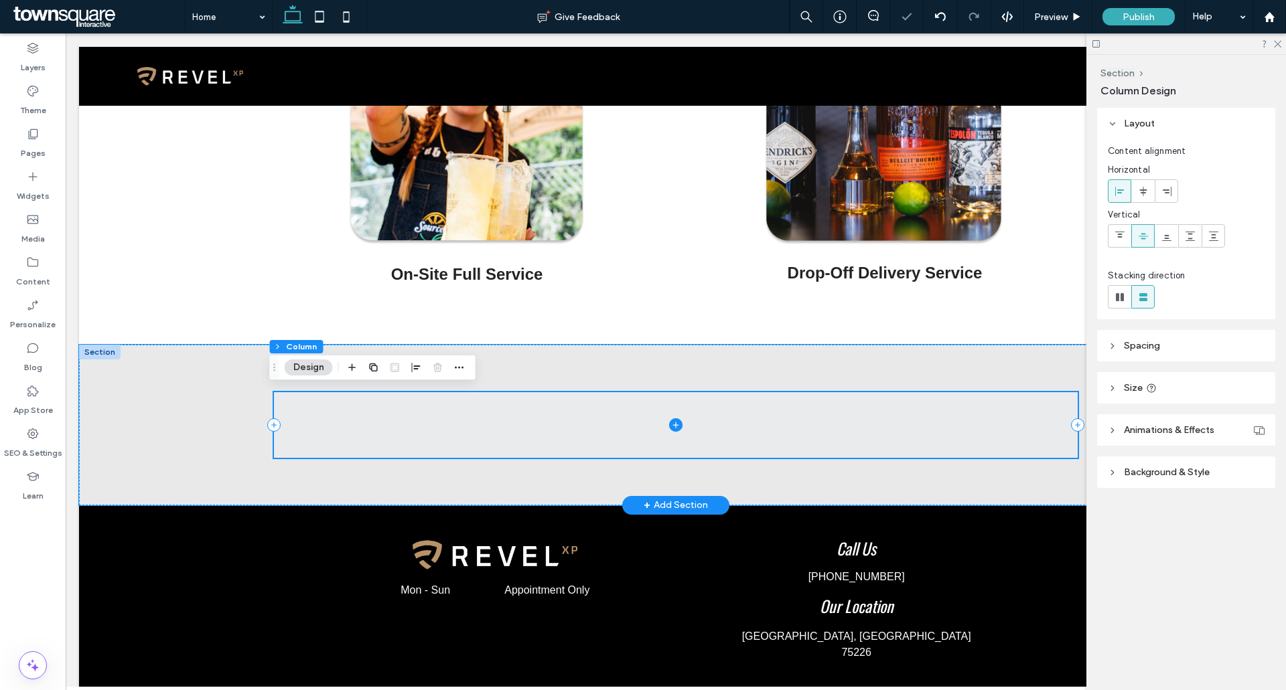
click at [663, 427] on span at bounding box center [676, 424] width 804 height 65
click at [669, 420] on icon at bounding box center [675, 425] width 13 height 13
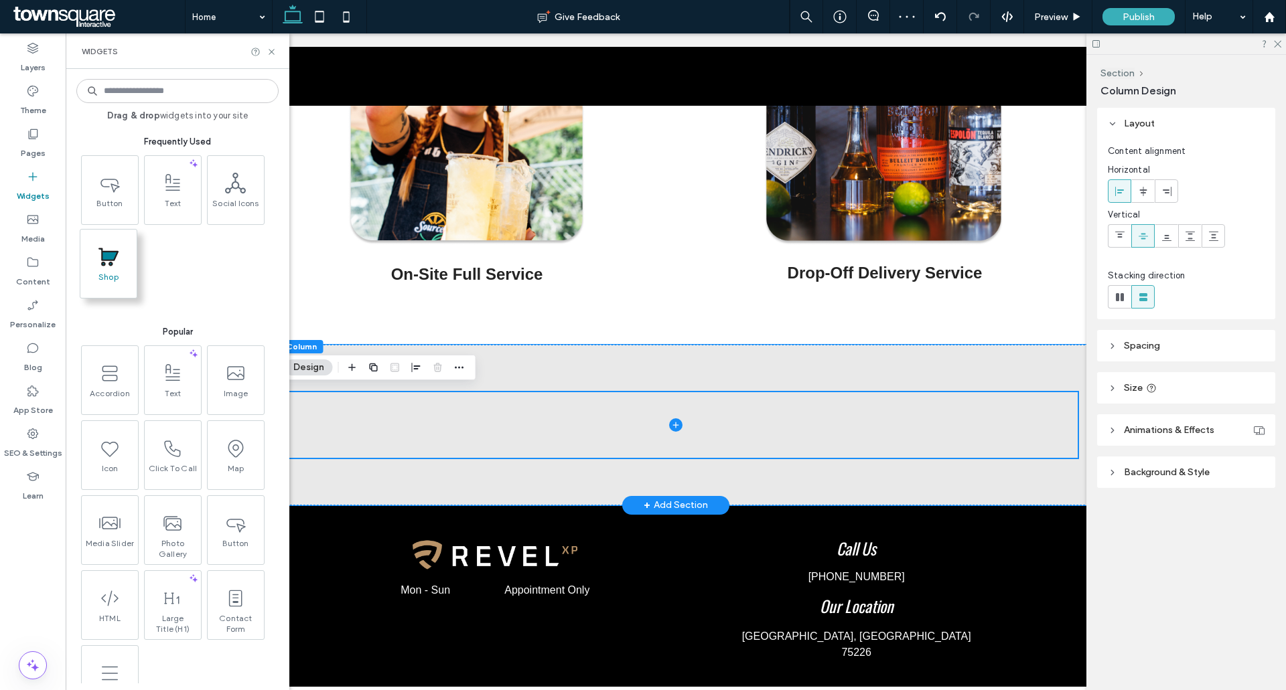
click at [113, 268] on span at bounding box center [108, 257] width 56 height 30
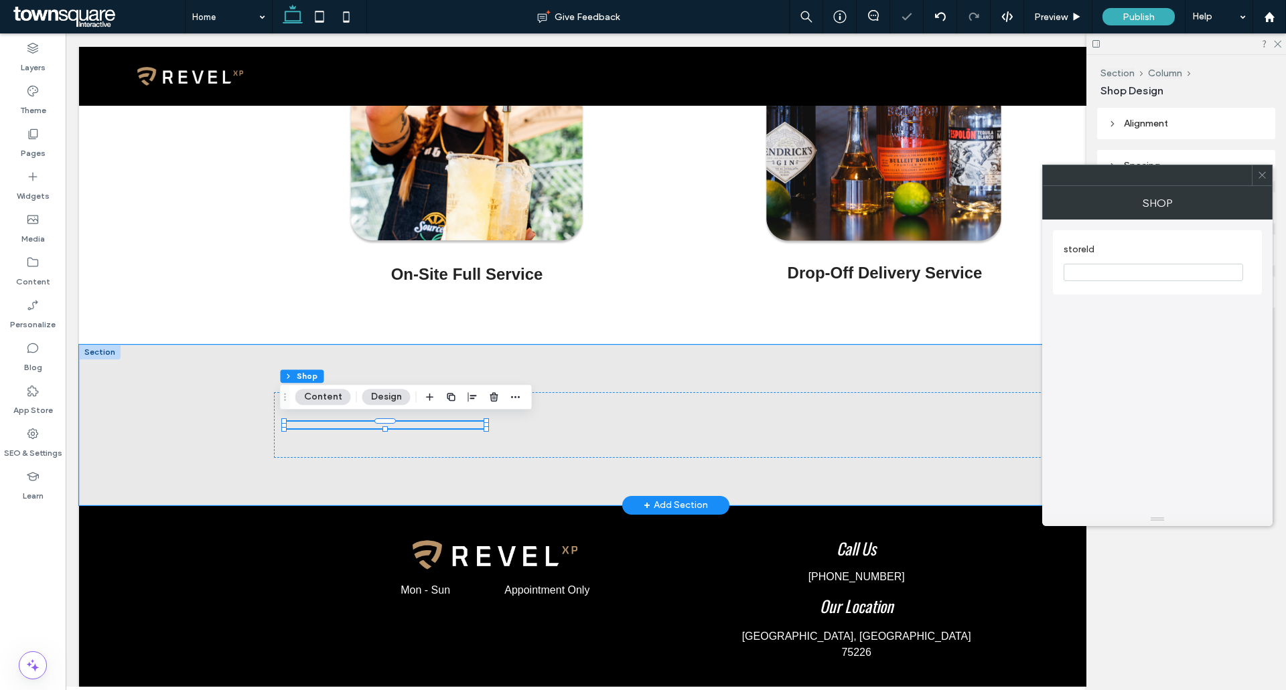
click at [1081, 274] on input "storeId" at bounding box center [1152, 272] width 179 height 17
paste input "*********"
type input "*********"
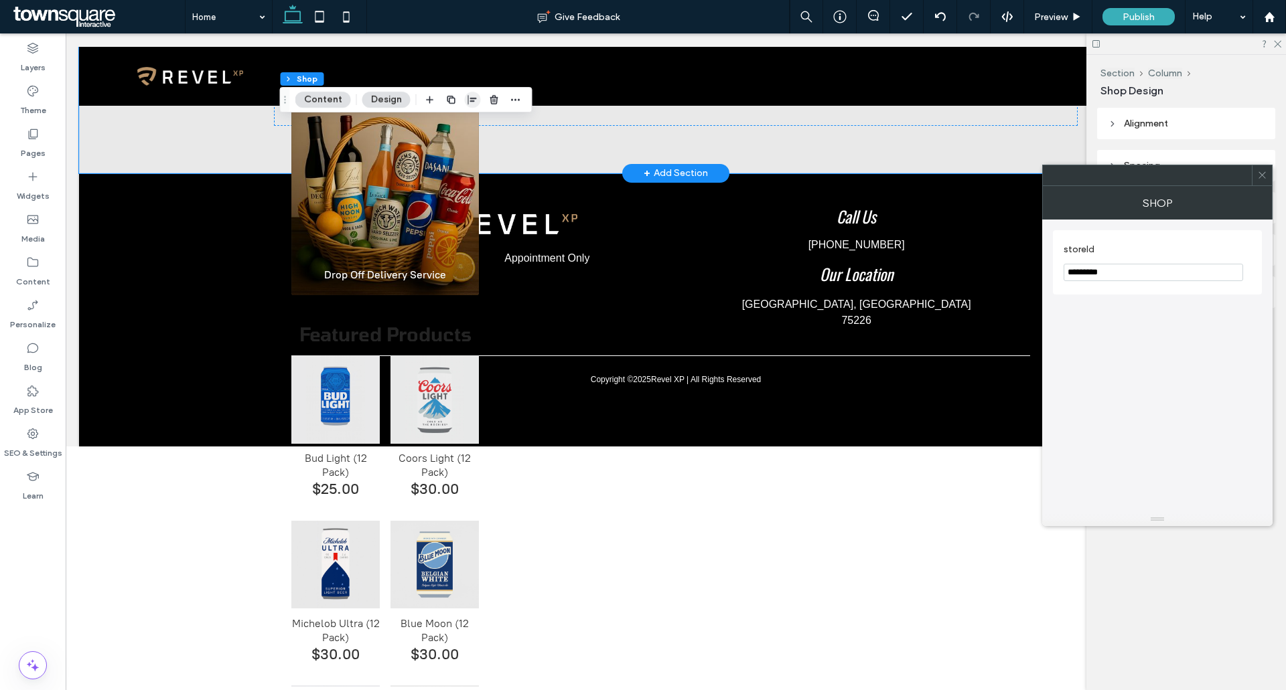
scroll to position [673, 0]
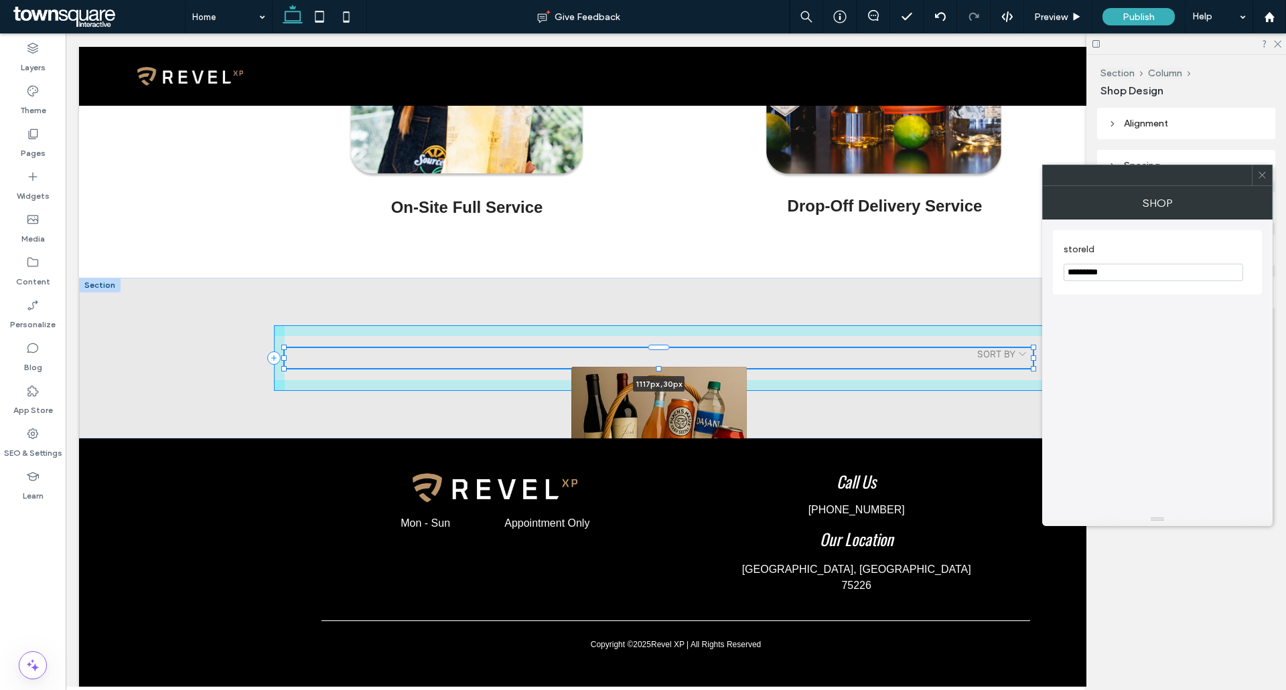
drag, startPoint x: 480, startPoint y: 353, endPoint x: 1027, endPoint y: 348, distance: 547.2
click at [285, 348] on div at bounding box center [285, 348] width 1 height 1
type input "****"
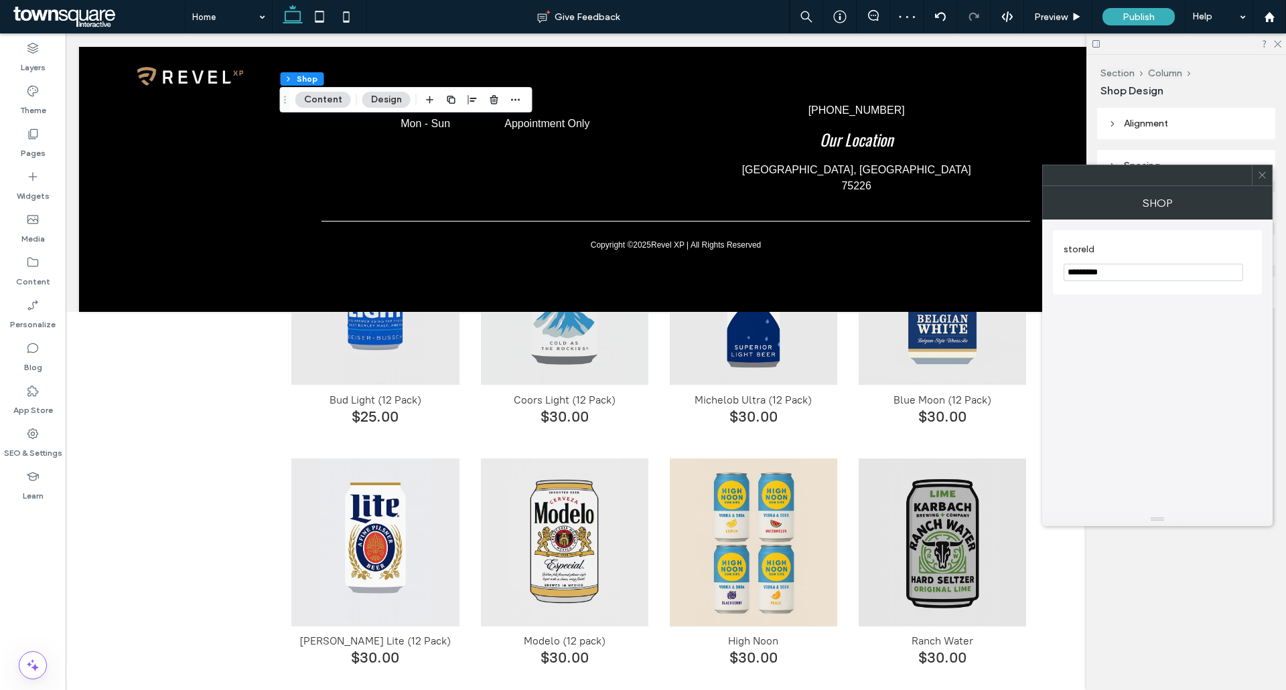
scroll to position [1043, 0]
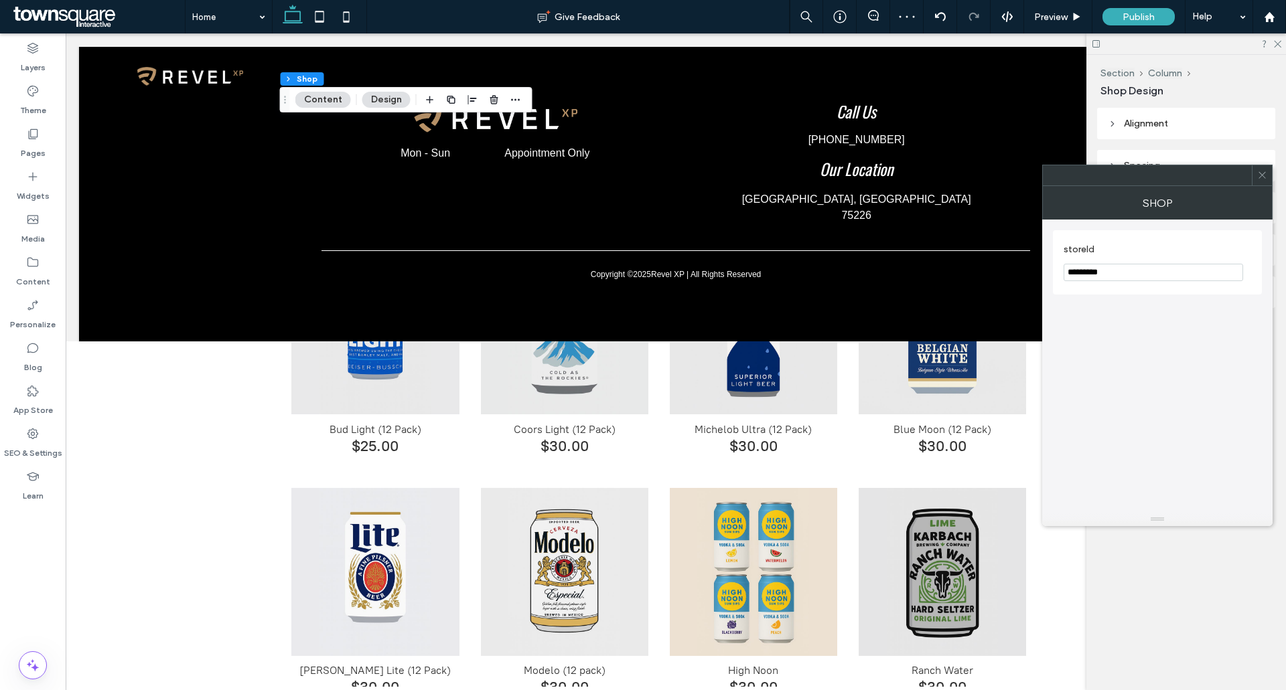
type input "*********"
click at [1269, 169] on div at bounding box center [1262, 175] width 20 height 20
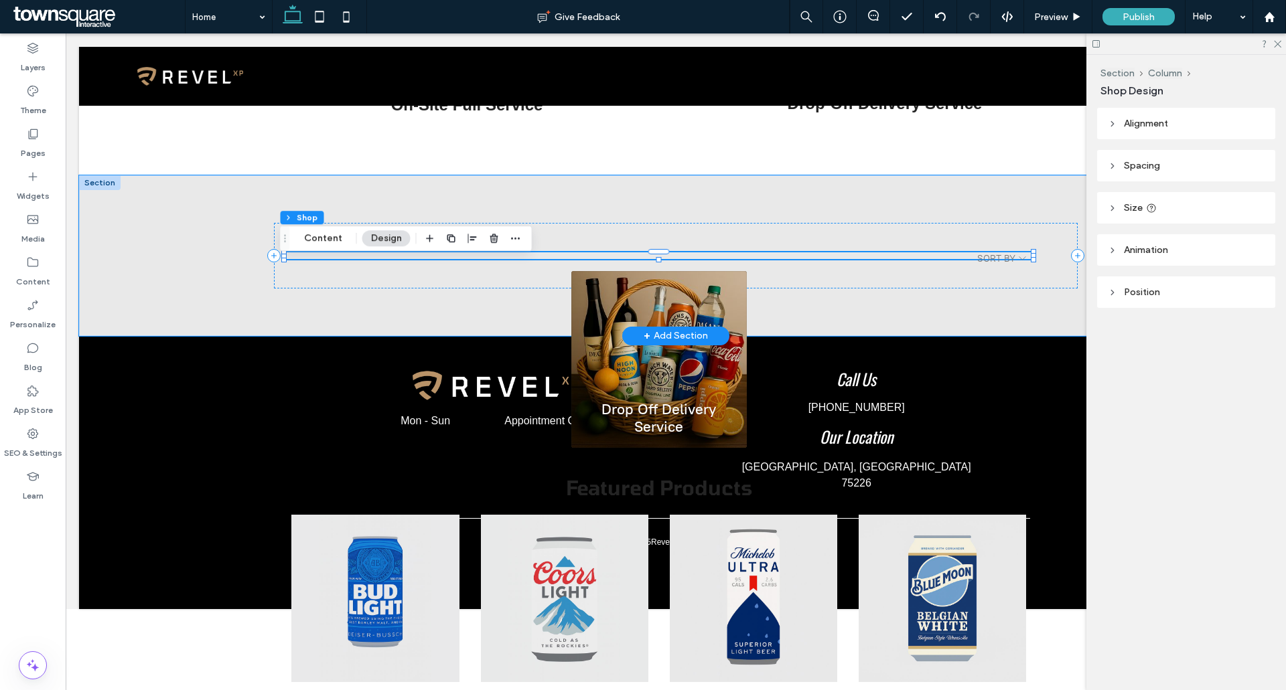
scroll to position [709, 0]
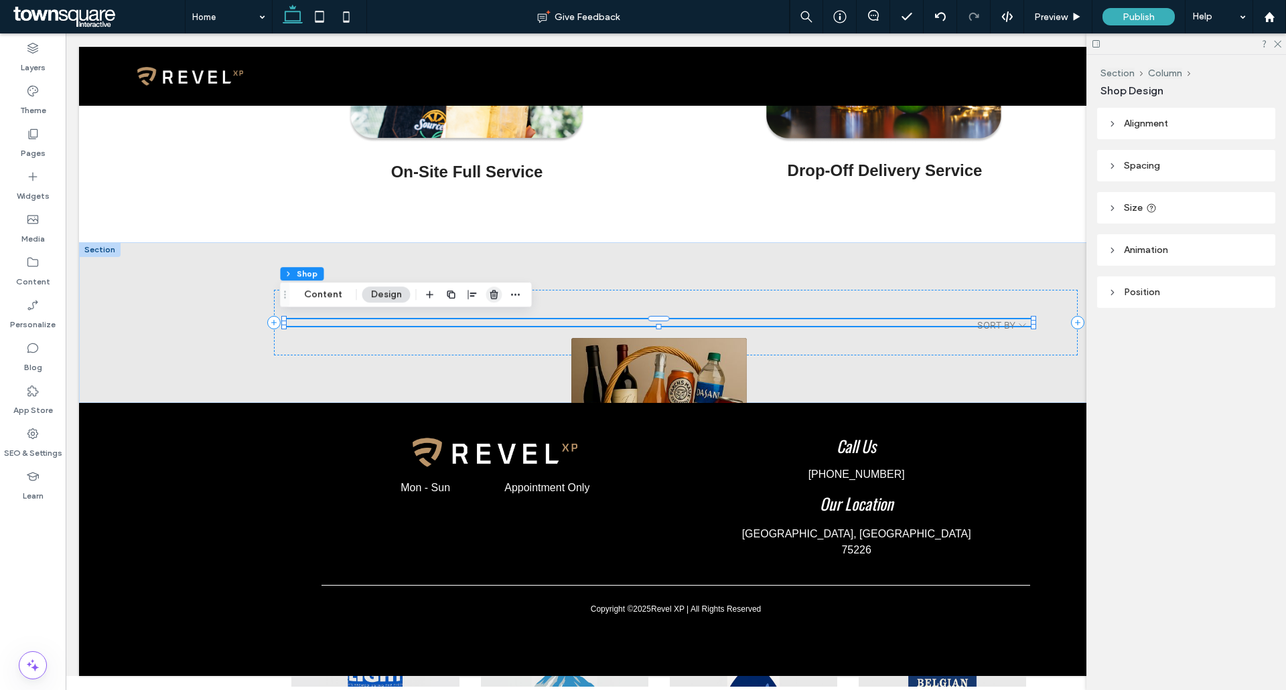
click at [496, 291] on icon "button" at bounding box center [494, 294] width 11 height 11
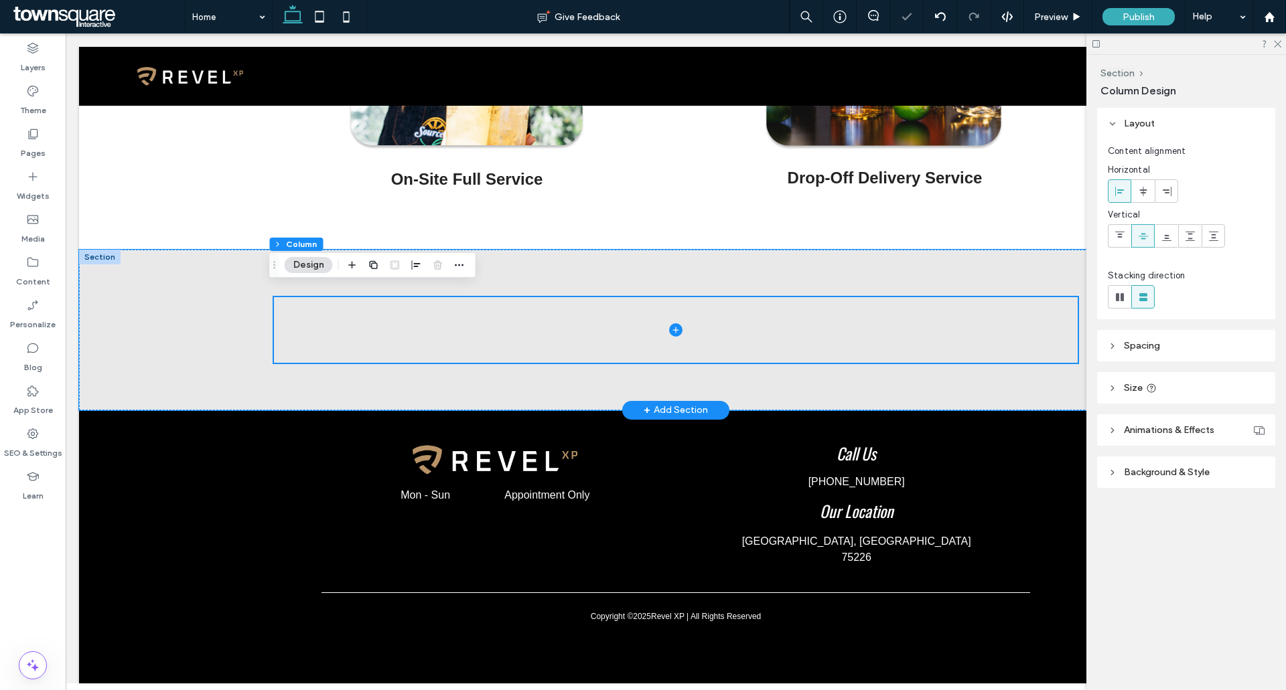
click at [100, 250] on div at bounding box center [100, 257] width 42 height 15
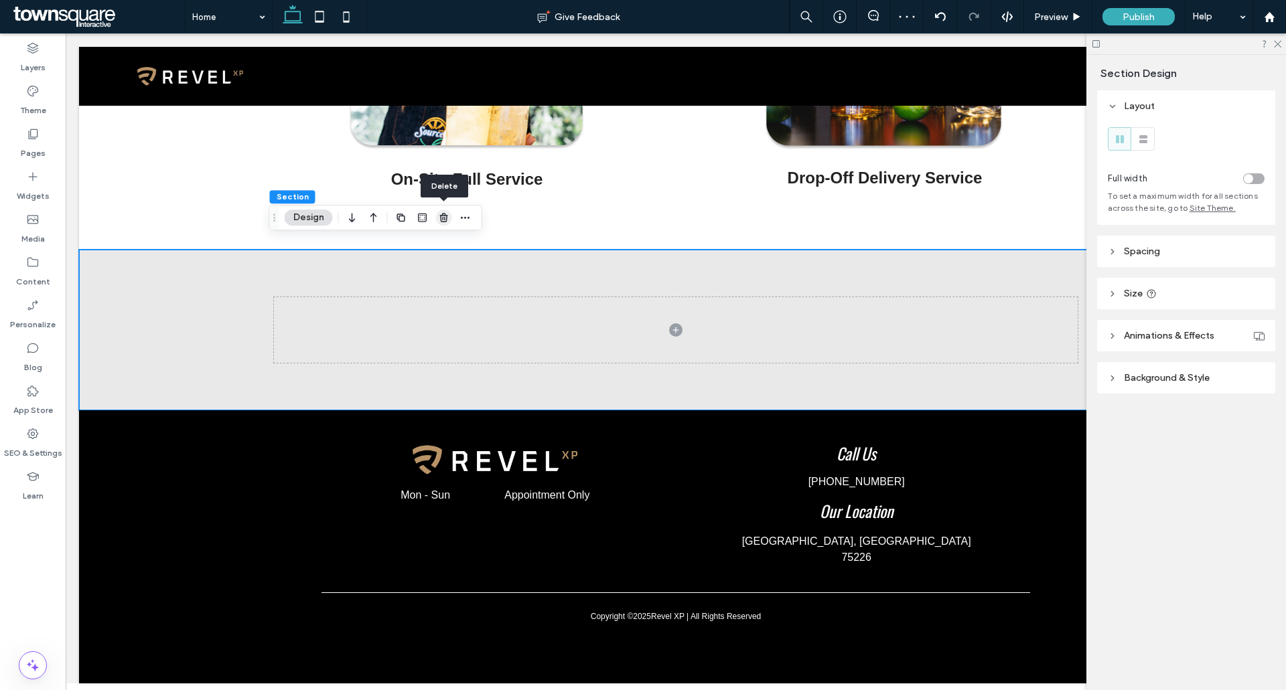
click at [443, 224] on span "button" at bounding box center [444, 218] width 16 height 16
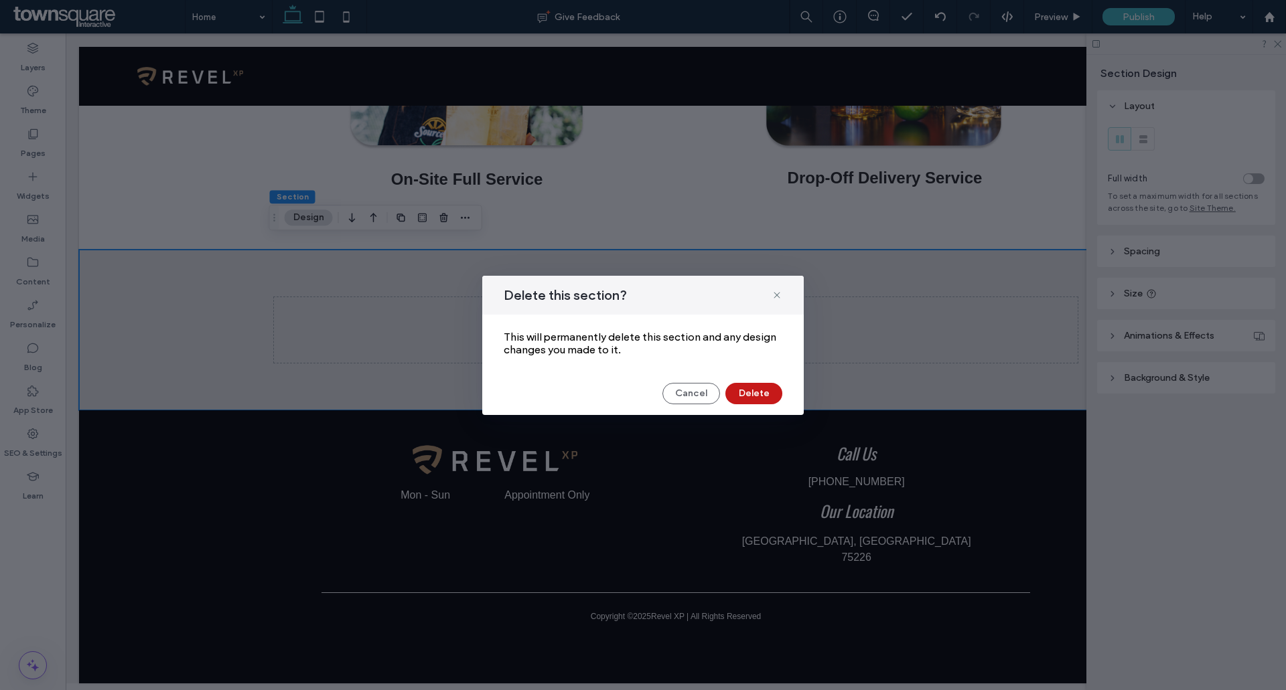
drag, startPoint x: 751, startPoint y: 398, endPoint x: 676, endPoint y: 364, distance: 82.8
click at [751, 398] on button "Delete" at bounding box center [753, 393] width 57 height 21
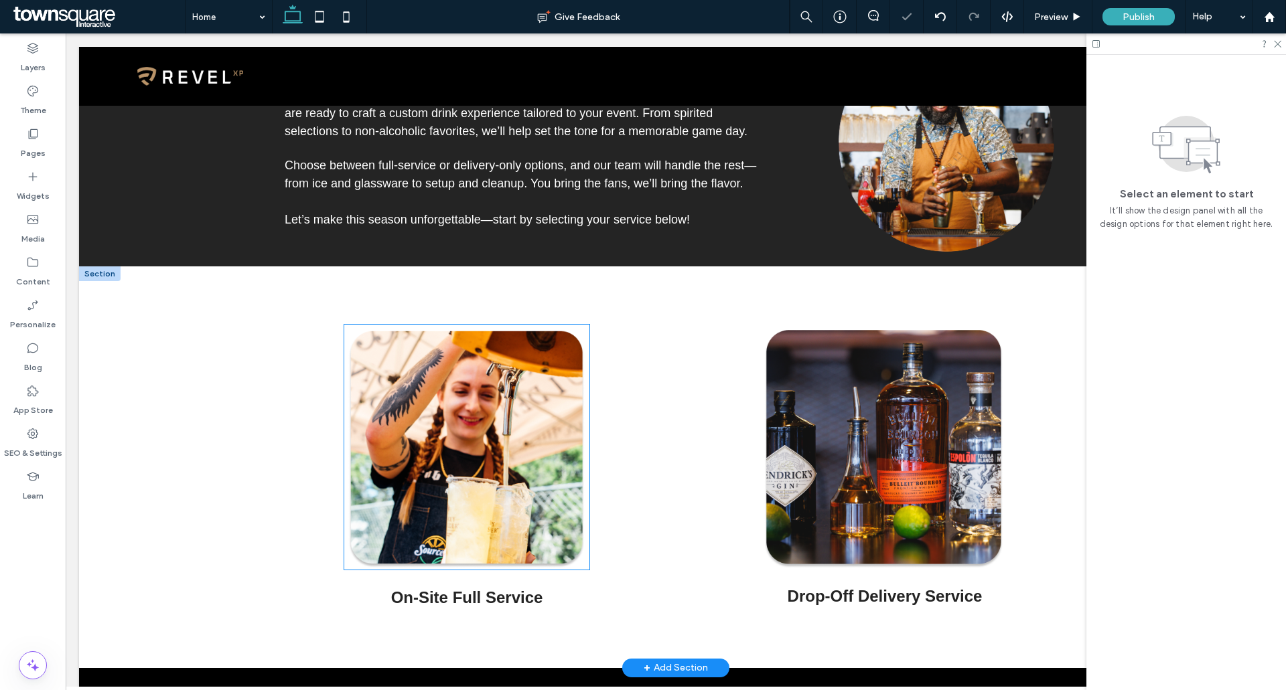
scroll to position [280, 0]
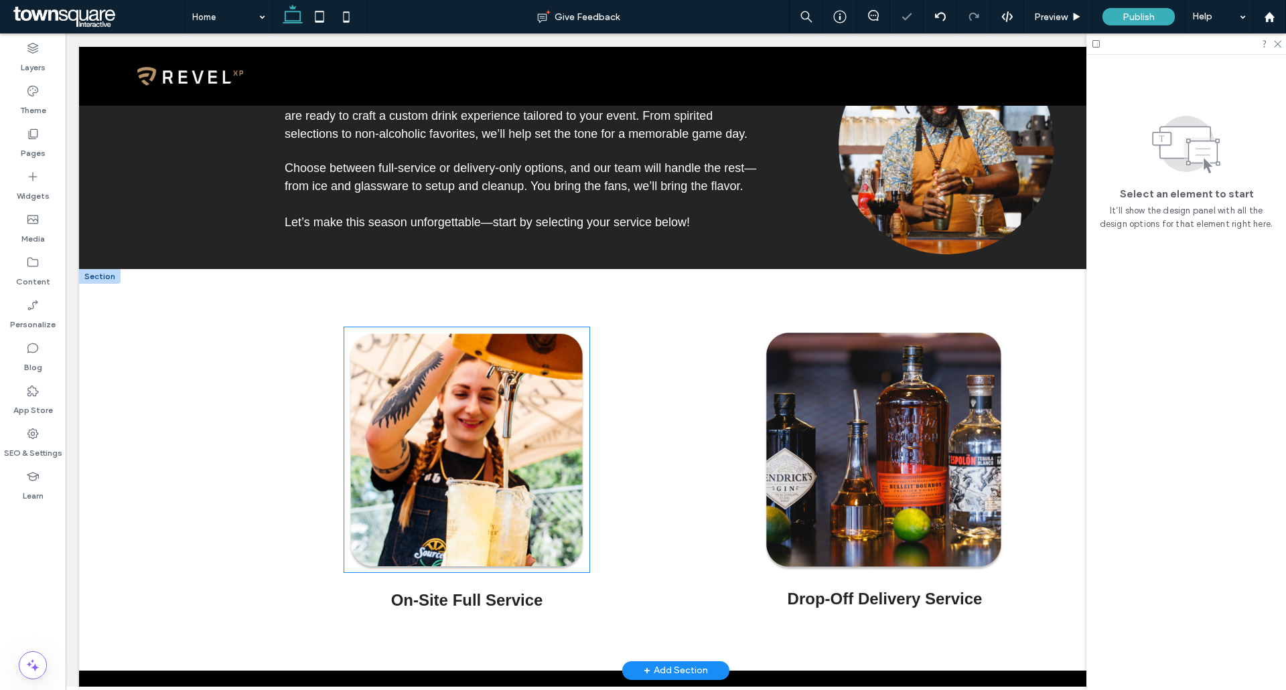
click at [441, 433] on img at bounding box center [467, 449] width 246 height 244
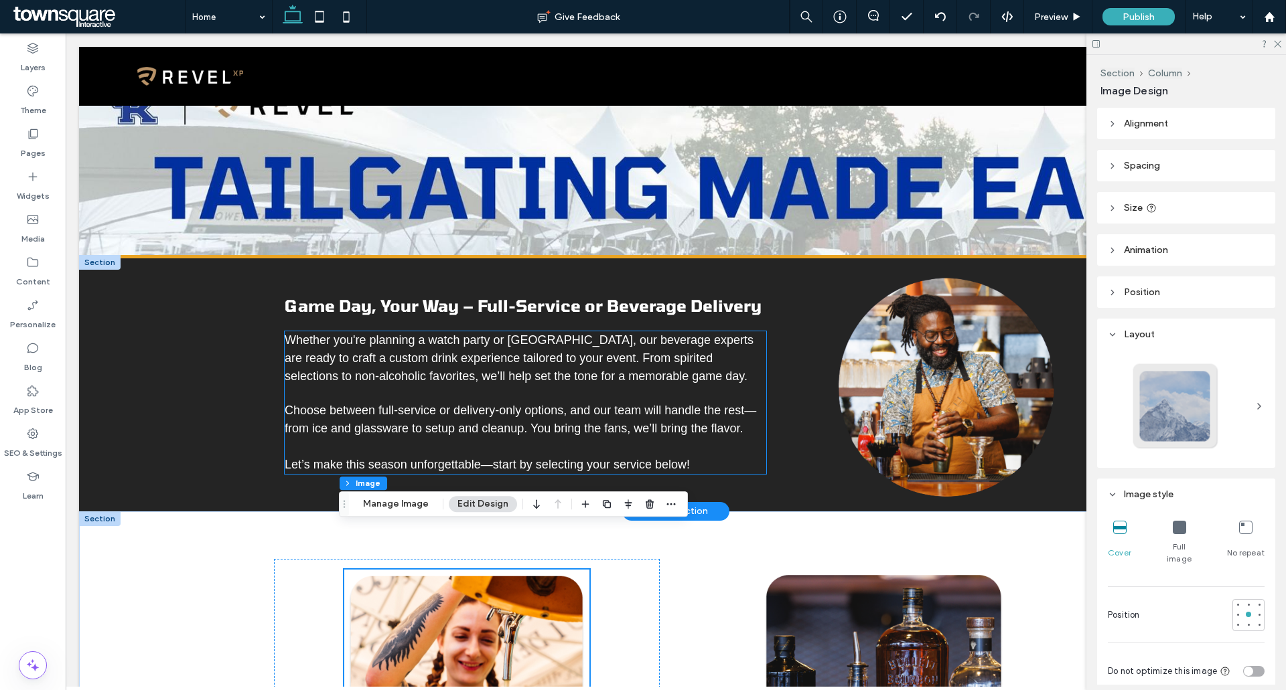
scroll to position [0, 0]
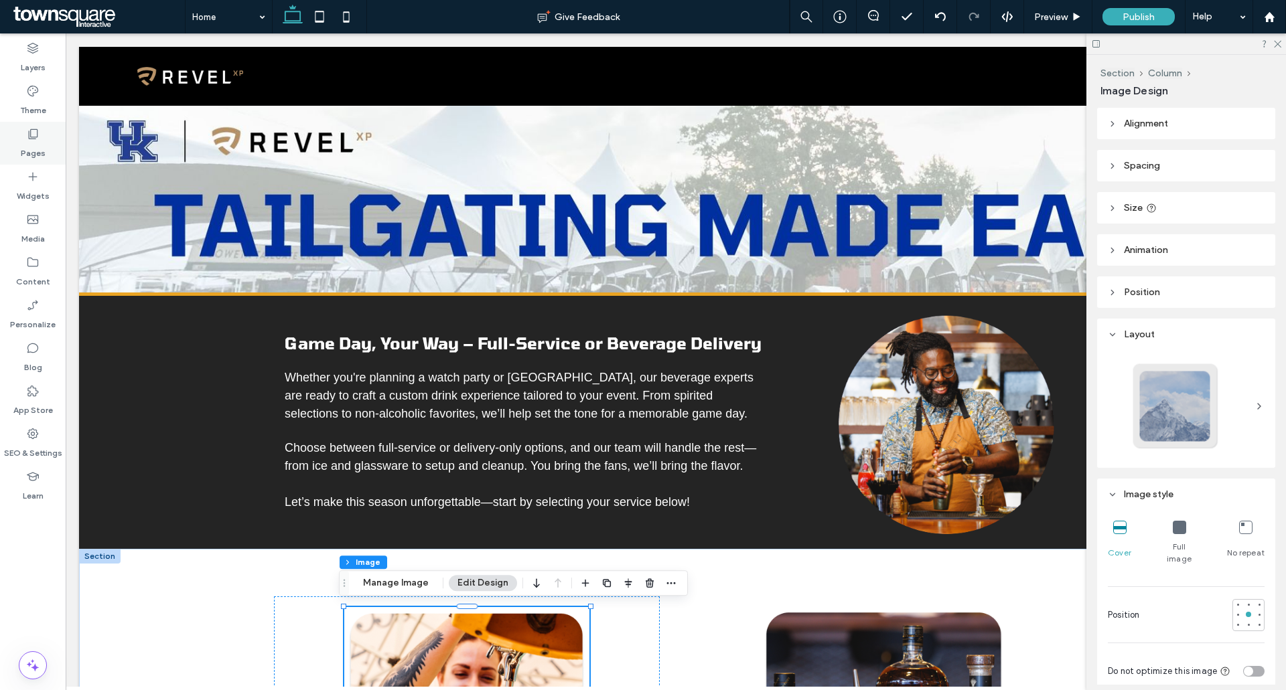
click at [35, 141] on label "Pages" at bounding box center [33, 150] width 25 height 19
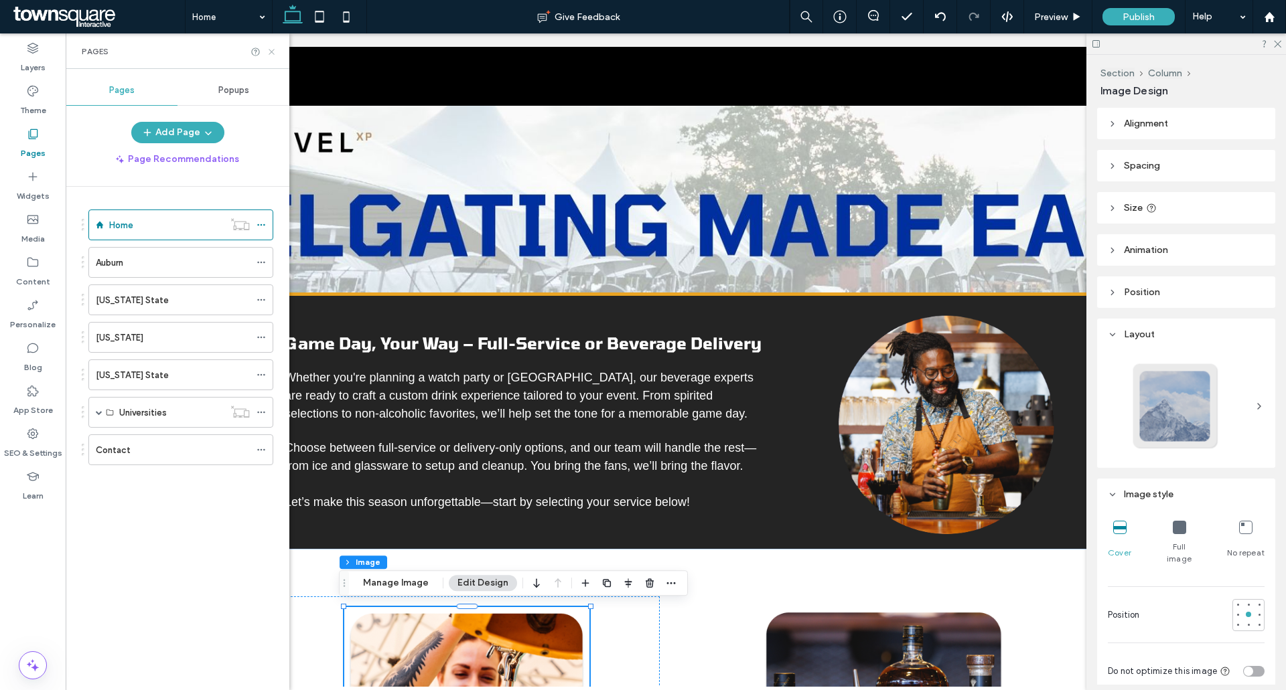
click at [270, 54] on use at bounding box center [271, 51] width 5 height 5
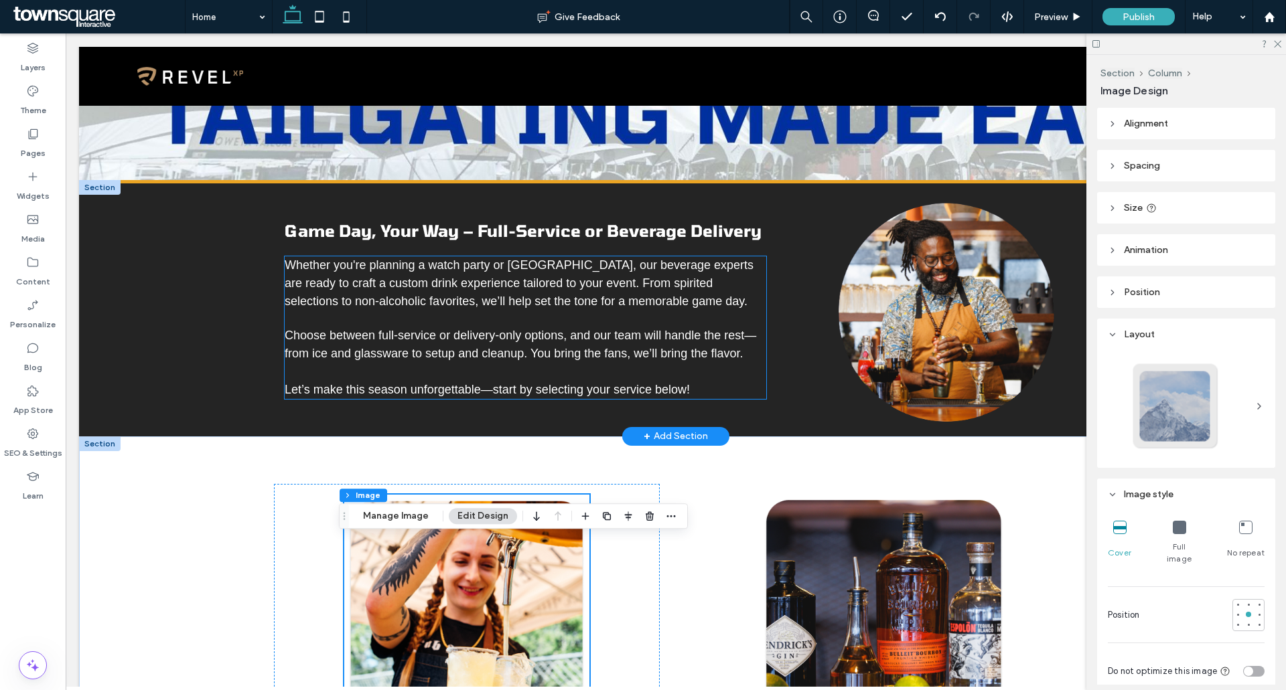
scroll to position [134, 0]
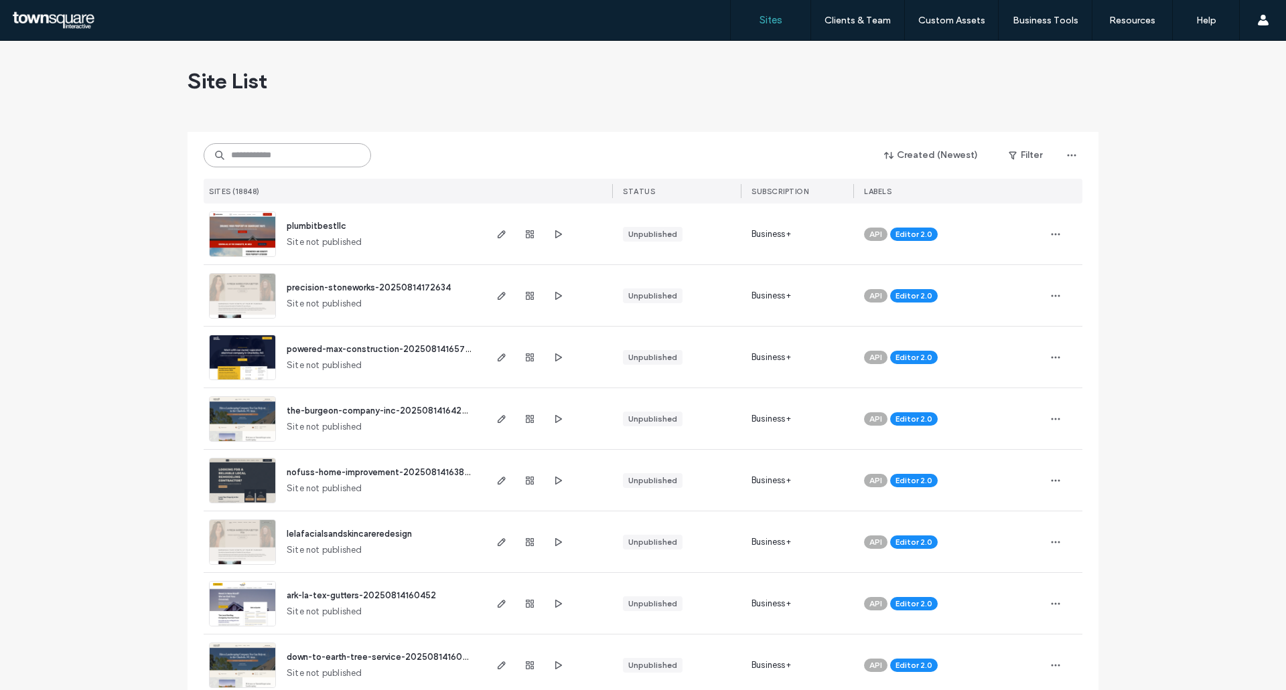
click at [301, 163] on input at bounding box center [287, 155] width 167 height 24
type input "*******"
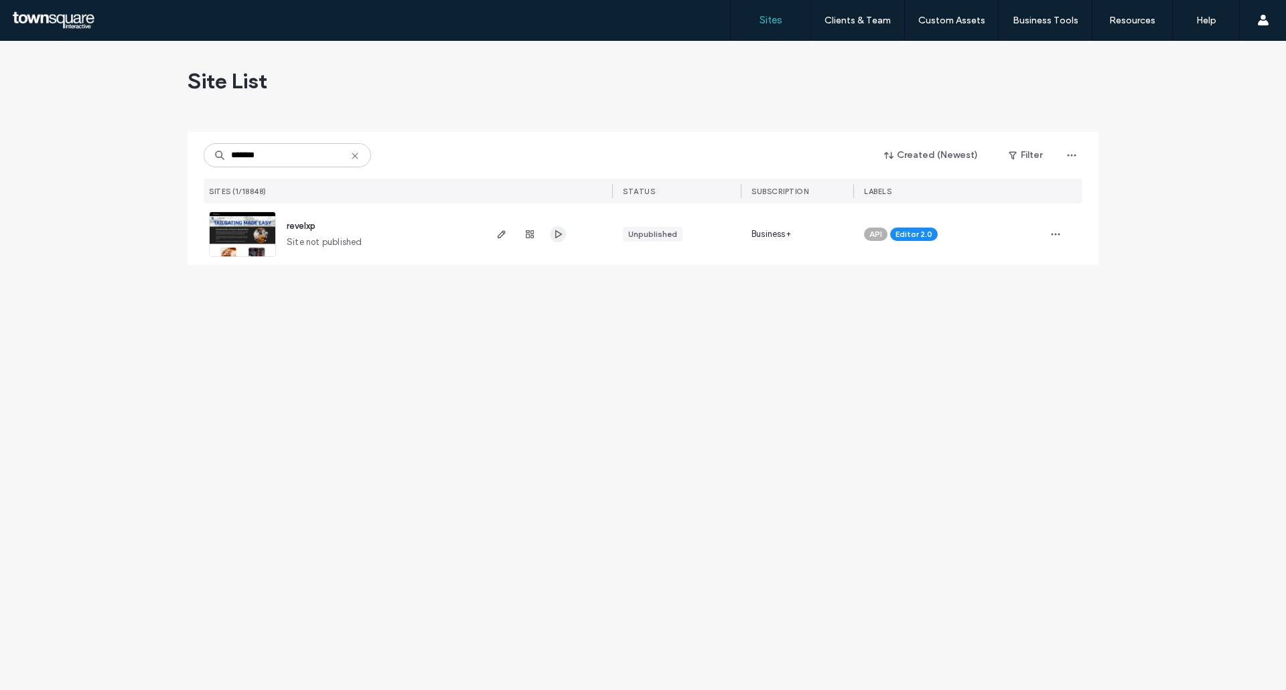
click at [563, 236] on icon "button" at bounding box center [558, 234] width 11 height 11
